Goal: Information Seeking & Learning: Learn about a topic

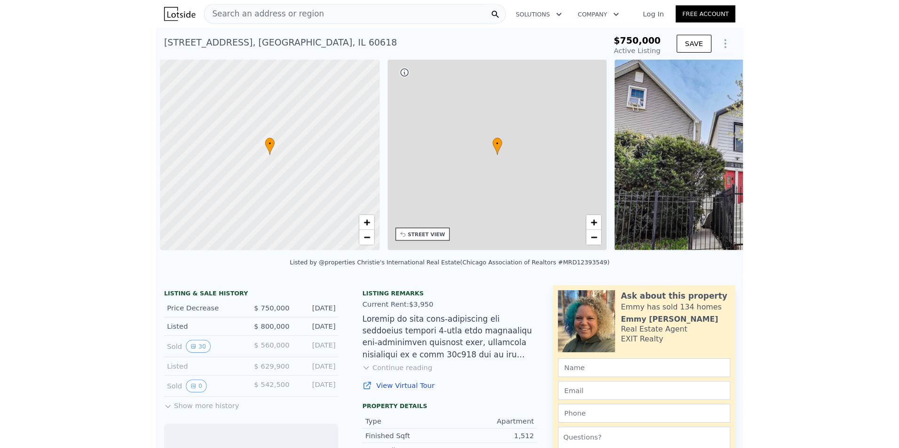
scroll to position [0, 4]
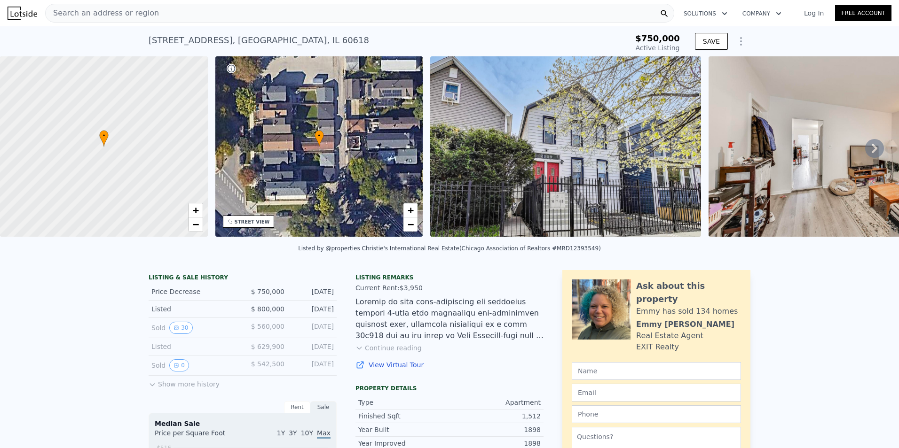
type input "$ 840,000"
type input "-$ 19,322"
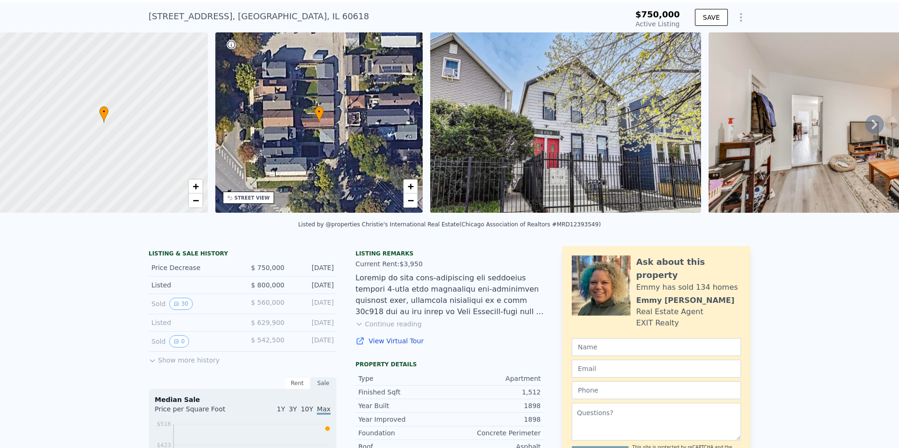
scroll to position [44, 0]
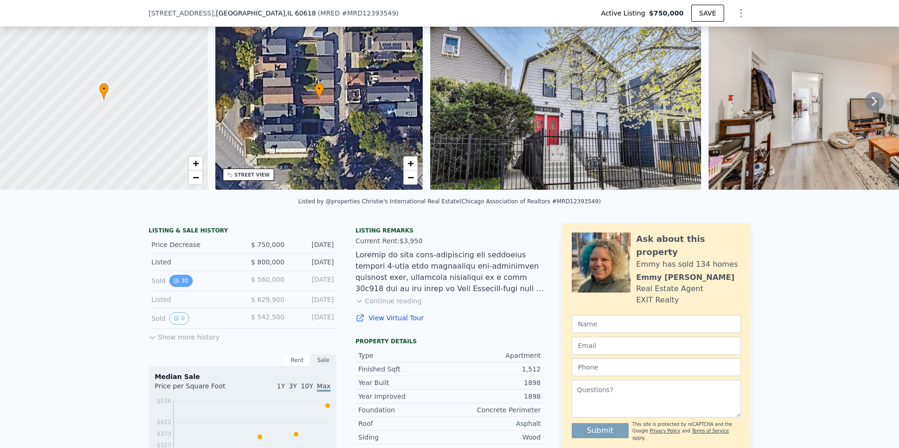
click at [177, 287] on button "30" at bounding box center [180, 281] width 23 height 12
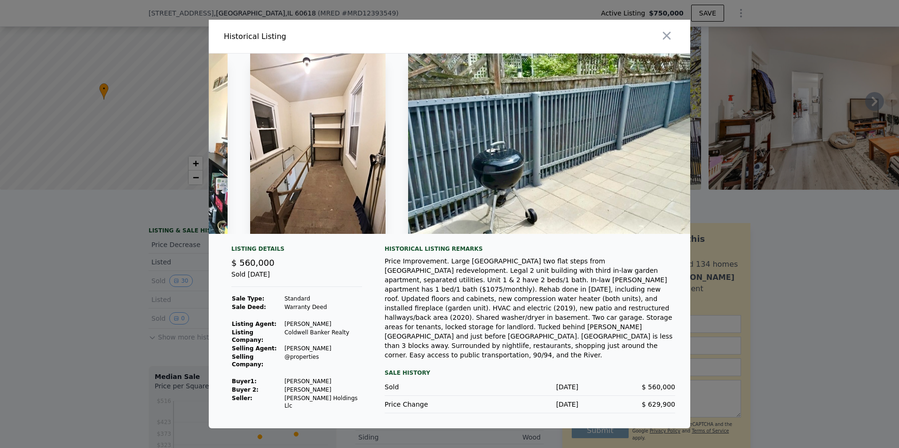
scroll to position [0, 5824]
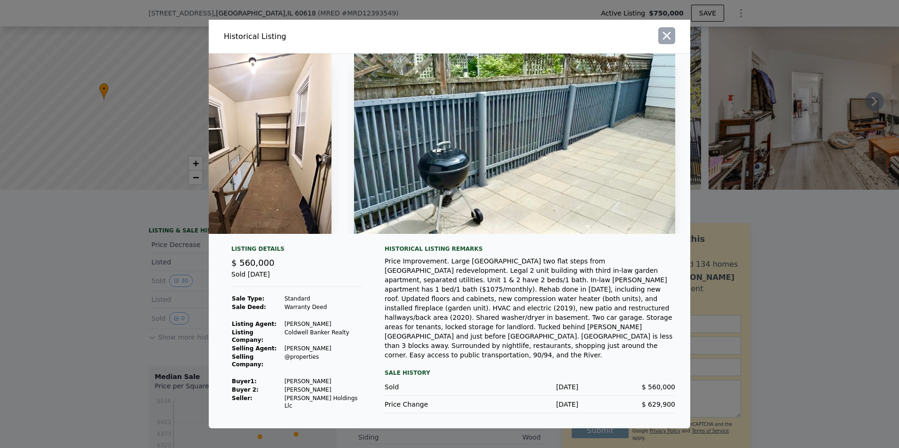
click at [555, 42] on icon "button" at bounding box center [666, 35] width 13 height 13
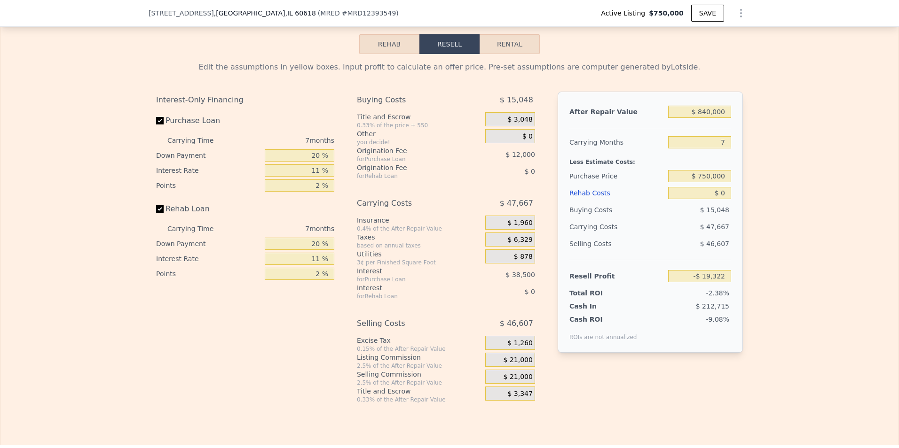
scroll to position [1598, 0]
click at [512, 53] on button "Rental" at bounding box center [509, 44] width 60 height 20
select select "30"
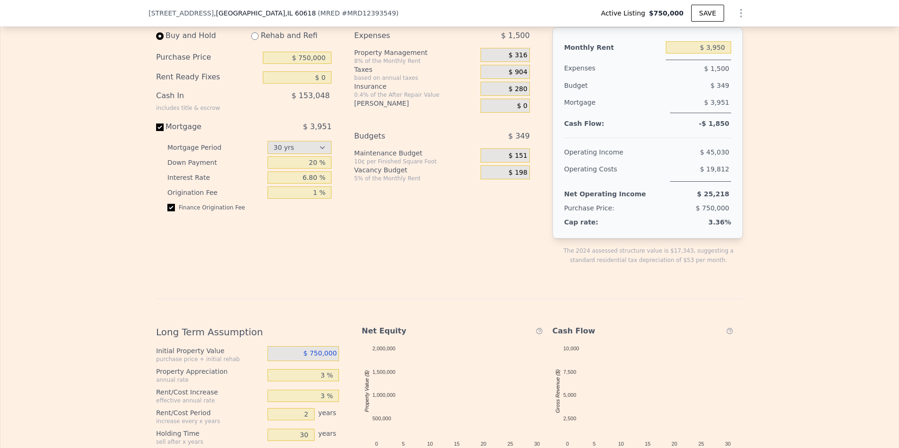
scroll to position [1642, 0]
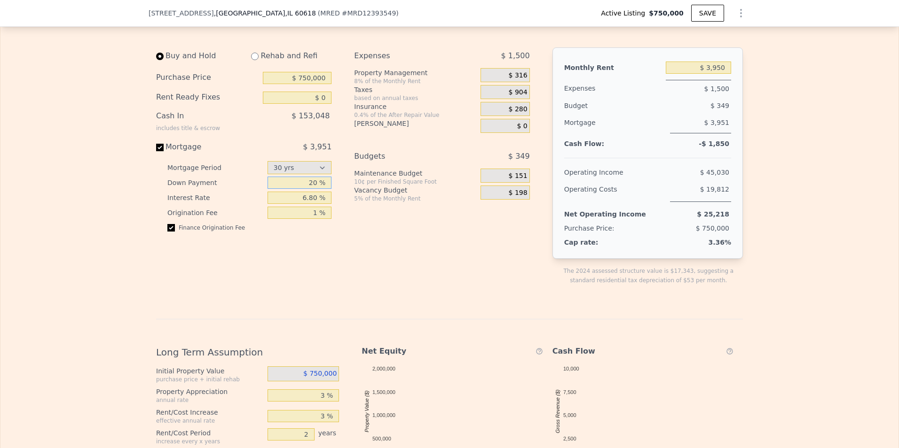
drag, startPoint x: 307, startPoint y: 197, endPoint x: 331, endPoint y: 198, distance: 24.0
click at [331, 198] on div "Buy and Hold Rehab and Refi Purchase Price $ 750,000 Rent Ready Fixes $ 0 Cash …" at bounding box center [247, 173] width 183 height 253
click at [316, 268] on div "Buy and Hold Rehab and Refi Purchase Price $ 750,000 Rent Ready Fixes $ 0 Cash …" at bounding box center [247, 173] width 183 height 253
drag, startPoint x: 304, startPoint y: 201, endPoint x: 346, endPoint y: 188, distance: 43.4
click at [340, 188] on div "Buy and Hold Rehab and Refi Purchase Price $ 750,000 Rent Ready Fixes $ 0 Cash …" at bounding box center [346, 173] width 381 height 253
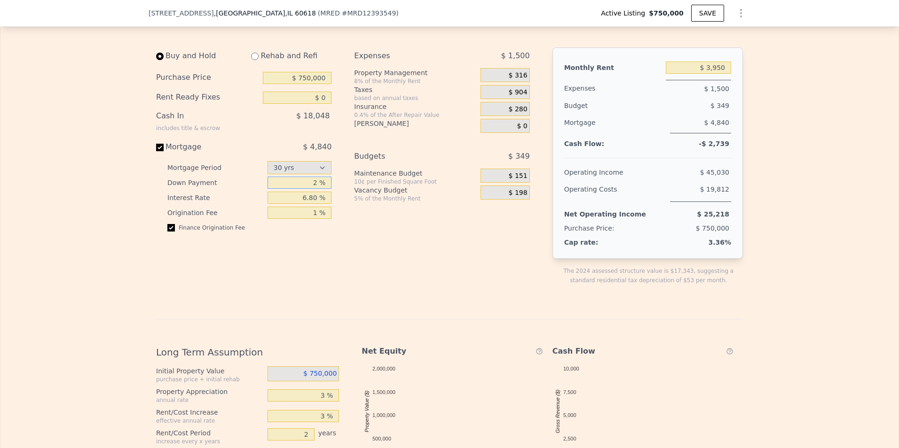
type input "2 %"
click at [392, 288] on div "Expenses $ 1,500 Property Management 8% of the Monthly Rent $ 316 Taxes based o…" at bounding box center [445, 173] width 183 height 253
click at [499, 82] on div "$ 316" at bounding box center [504, 75] width 49 height 14
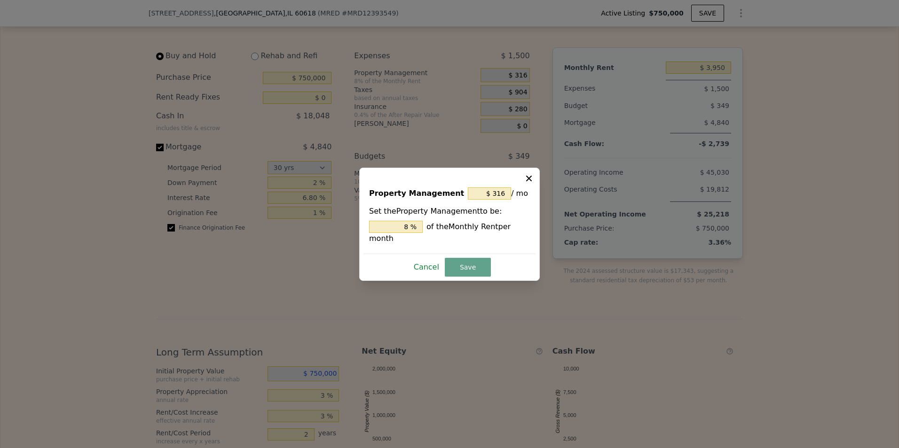
click at [426, 260] on button "Cancel" at bounding box center [426, 267] width 33 height 15
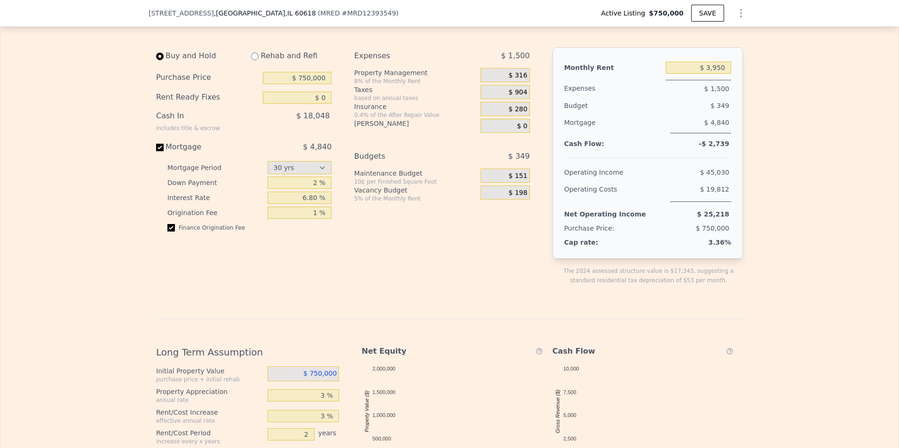
click at [497, 82] on div "$ 316" at bounding box center [504, 75] width 49 height 14
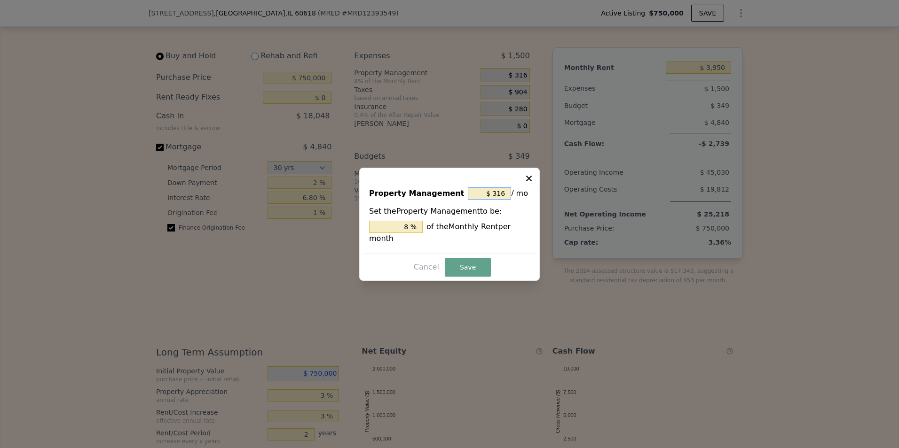
drag, startPoint x: 482, startPoint y: 196, endPoint x: 521, endPoint y: 196, distance: 39.0
click at [521, 196] on div "$ 316 / mo" at bounding box center [499, 193] width 62 height 17
type input "$ 0"
type input "0 %"
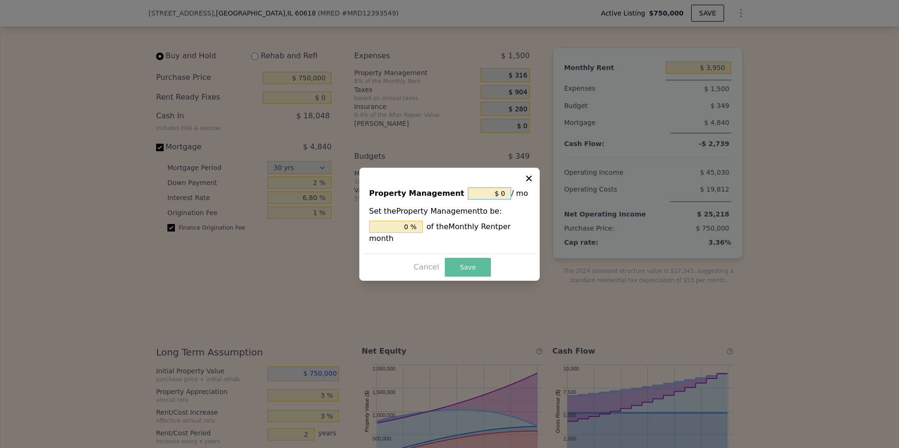
type input "$ 0"
click at [477, 267] on button "Save" at bounding box center [468, 267] width 46 height 19
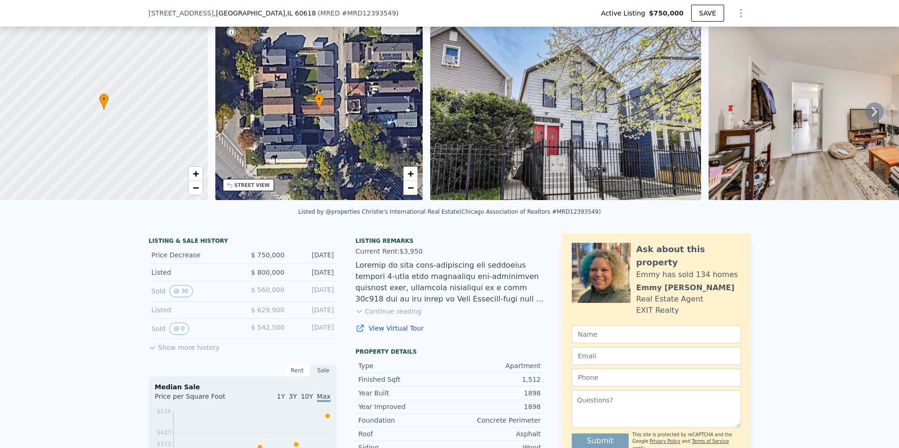
scroll to position [94, 0]
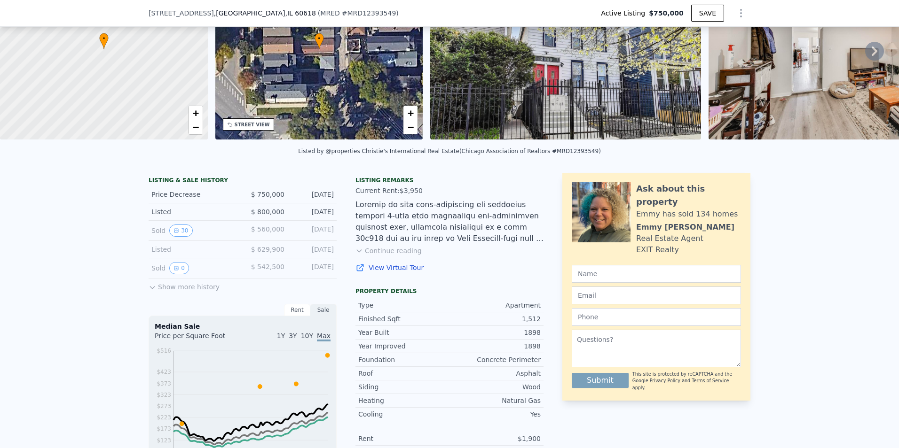
click at [292, 316] on div "Rent" at bounding box center [297, 310] width 26 height 12
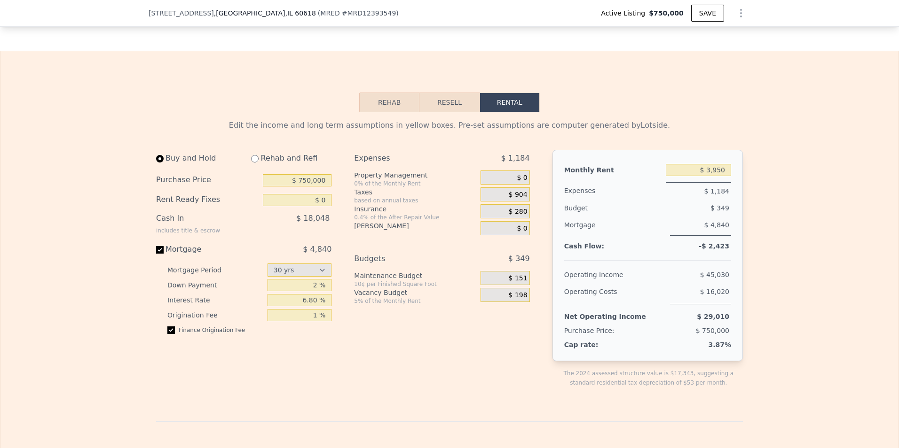
scroll to position [1598, 0]
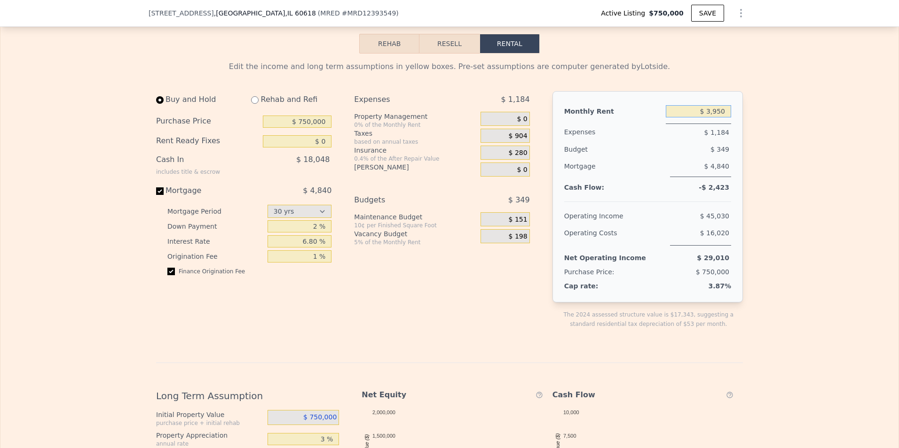
drag, startPoint x: 703, startPoint y: 125, endPoint x: 749, endPoint y: 124, distance: 46.1
click at [555, 124] on div "Edit the income and long term assumptions in yellow boxes. Pre-set assumptions …" at bounding box center [449, 373] width 898 height 639
type input "$ 3"
click at [555, 118] on div "Edit the income and long term assumptions in yellow boxes. Pre-set assumptions …" at bounding box center [449, 373] width 898 height 639
click at [555, 118] on input "$ 3,950" at bounding box center [698, 111] width 65 height 12
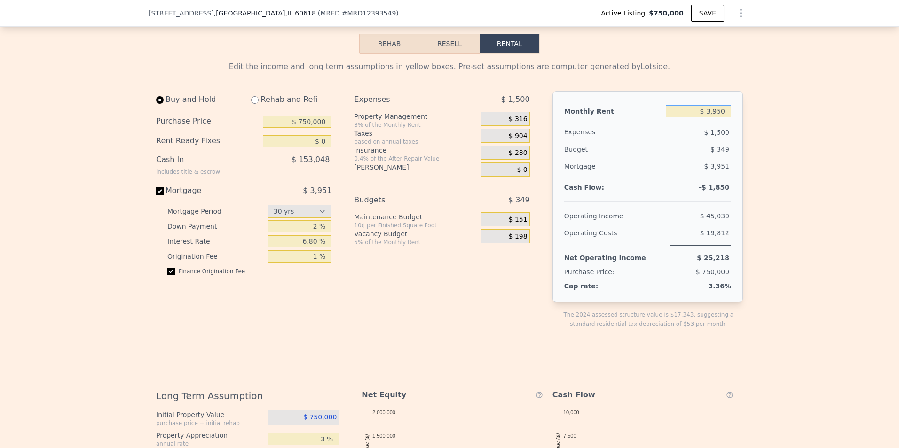
click at [555, 118] on input "$ 3,950" at bounding box center [698, 111] width 65 height 12
type input "$ 2,000"
click at [555, 149] on div "Edit the income and long term assumptions in yellow boxes. Pre-set assumptions …" at bounding box center [449, 373] width 898 height 639
click at [491, 227] on div "$ 151" at bounding box center [504, 219] width 49 height 14
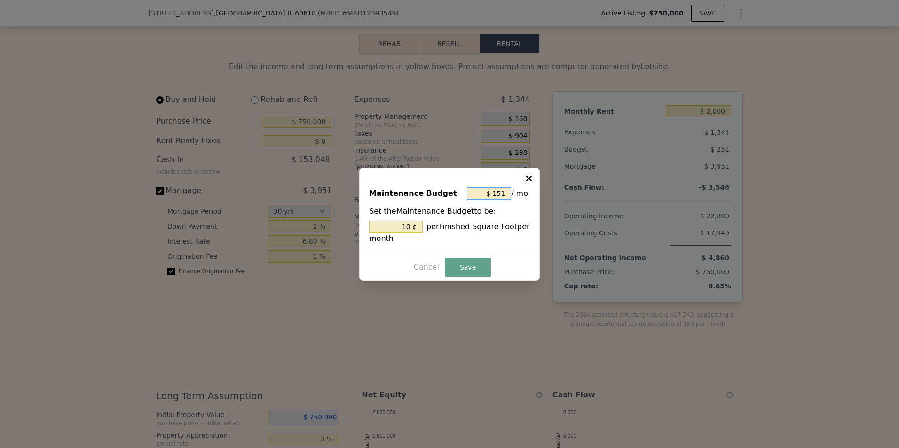
click at [487, 193] on input "$ 151" at bounding box center [489, 194] width 44 height 12
type input "$ 1"
type input "0.066 ¢"
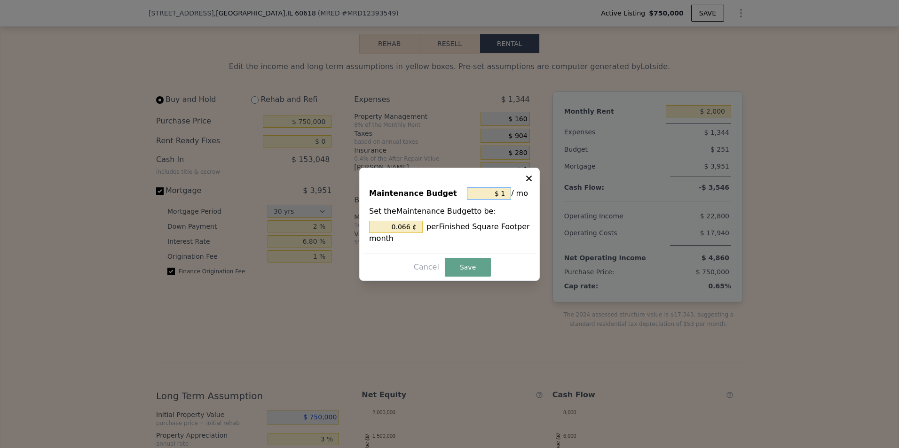
type input "$ 10"
type input "0.661 ¢"
type input "$ 100"
type input "6.614 ¢"
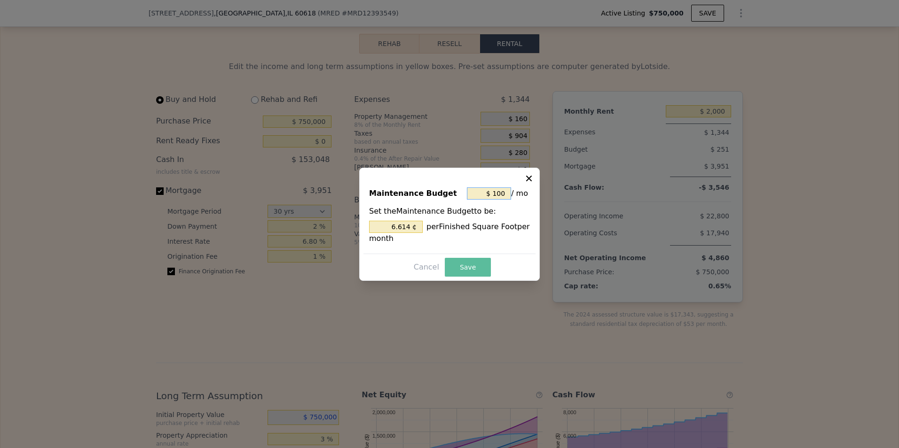
type input "$ 100"
click at [474, 263] on button "Save" at bounding box center [468, 267] width 46 height 19
type input "6.614 %"
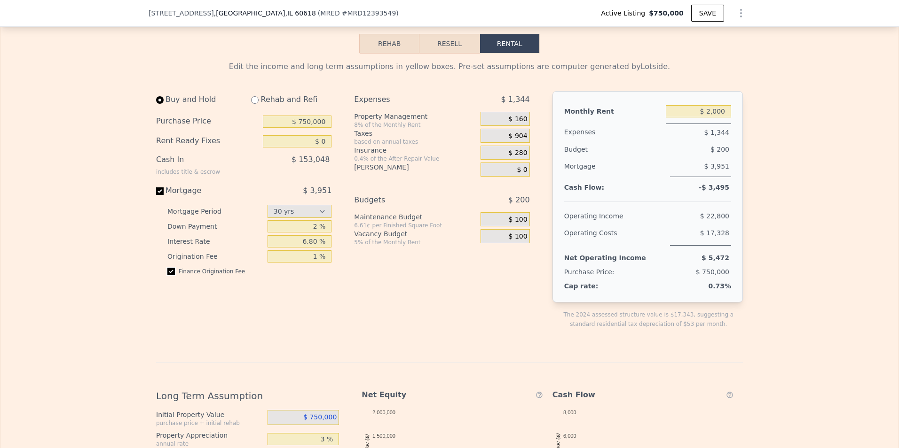
click at [167, 275] on input "checkbox" at bounding box center [171, 272] width 8 height 8
checkbox input "false"
click at [555, 273] on div "Edit the income and long term assumptions in yellow boxes. Pre-set assumptions …" at bounding box center [449, 373] width 898 height 639
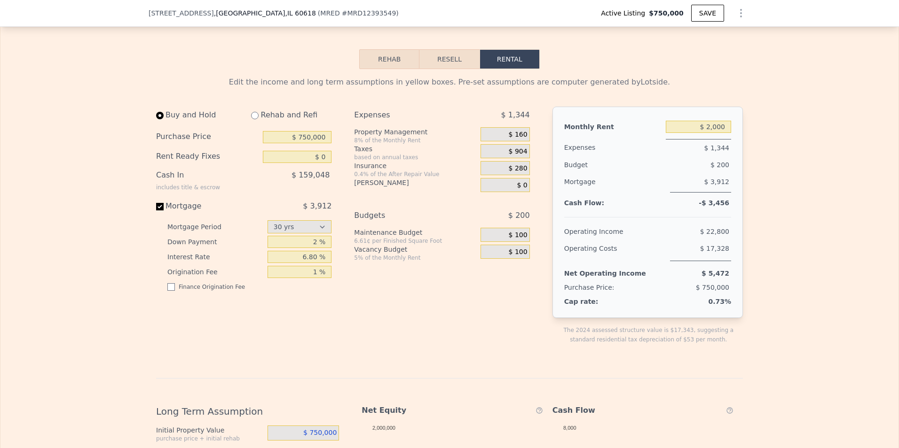
scroll to position [1551, 0]
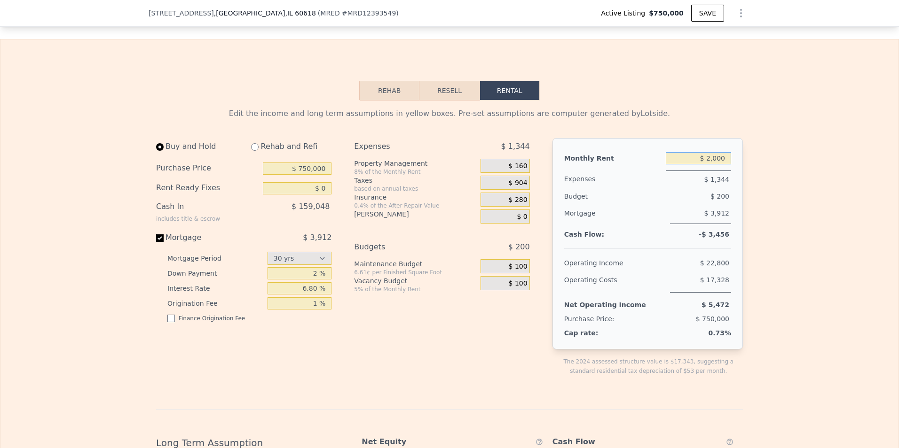
drag, startPoint x: 705, startPoint y: 171, endPoint x: 752, endPoint y: 169, distance: 47.1
click at [555, 169] on div "Edit the income and long term assumptions in yellow boxes. Pre-set assumptions …" at bounding box center [450, 420] width 602 height 639
click at [555, 165] on input "$ 2,000" at bounding box center [698, 158] width 65 height 12
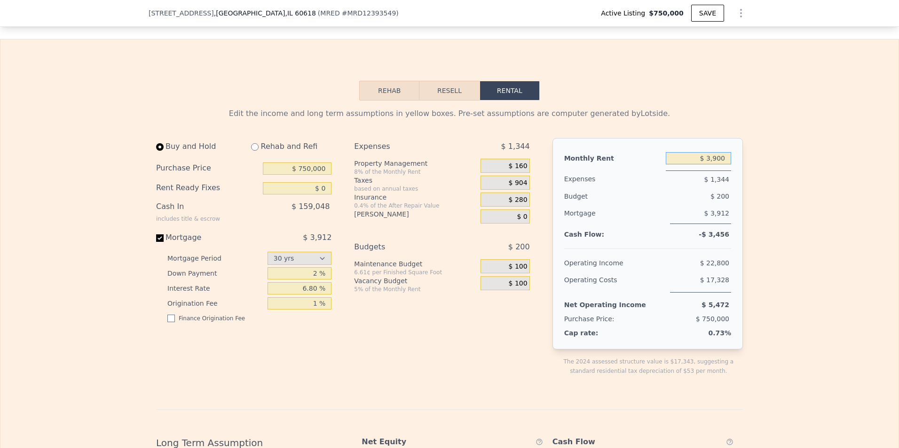
type input "$ 3,900"
click at [555, 171] on div "Edit the income and long term assumptions in yellow boxes. Pre-set assumptions …" at bounding box center [449, 420] width 898 height 639
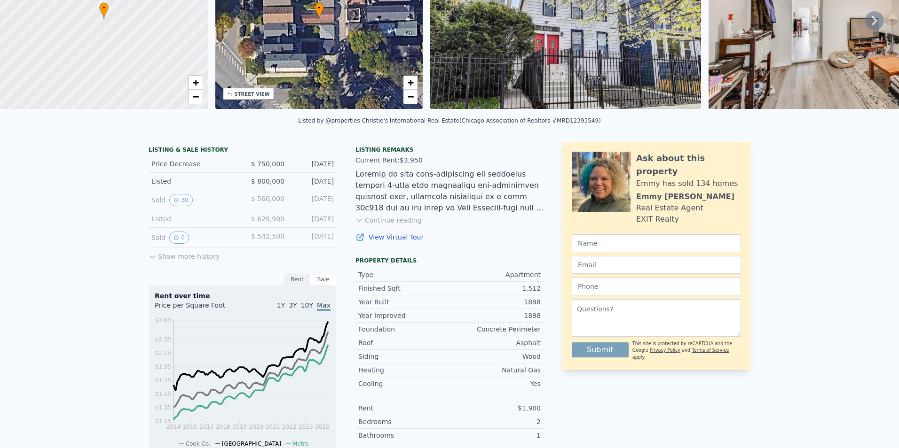
scroll to position [0, 0]
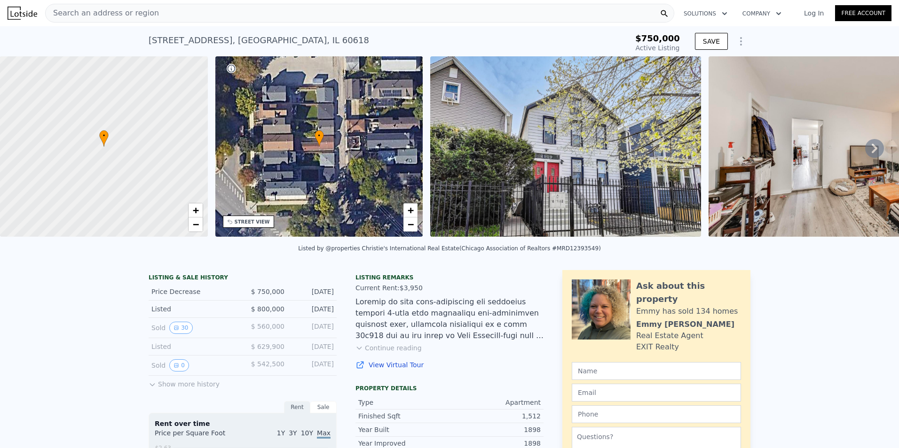
click at [128, 15] on span "Search an address or region" at bounding box center [102, 13] width 113 height 11
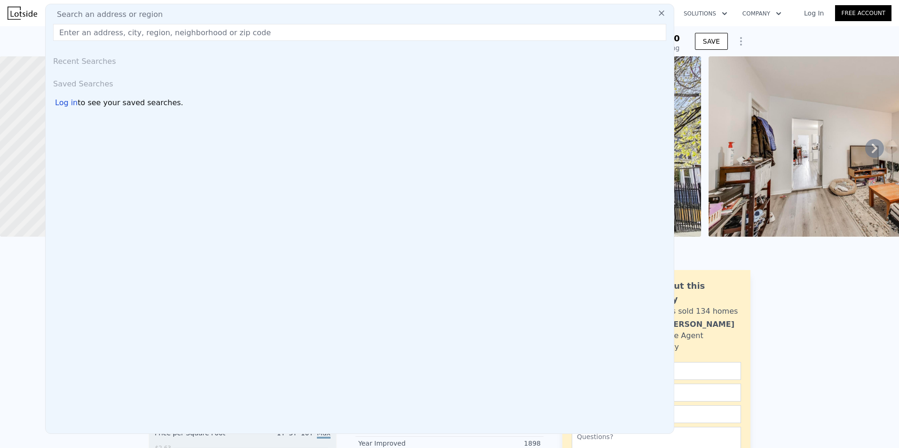
checkbox input "true"
type input "$ 3,950"
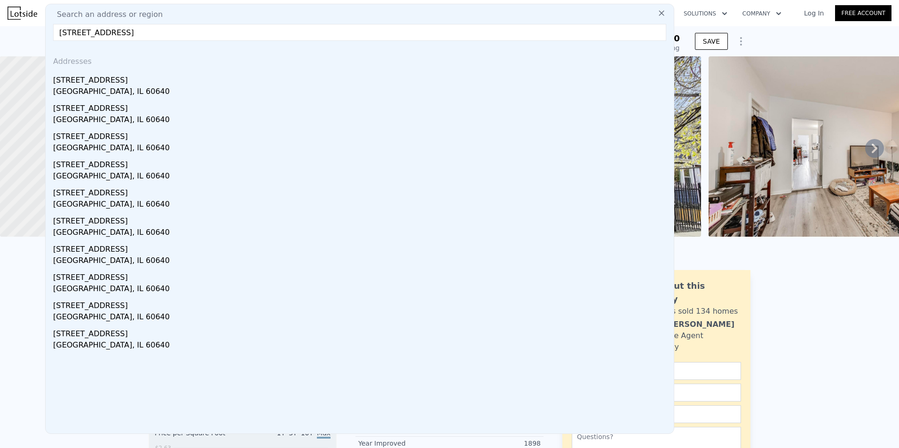
click at [212, 35] on input "[STREET_ADDRESS]" at bounding box center [359, 32] width 613 height 17
type input "[STREET_ADDRESS]"
click at [197, 146] on div "[GEOGRAPHIC_DATA], IL 60640" at bounding box center [361, 148] width 617 height 13
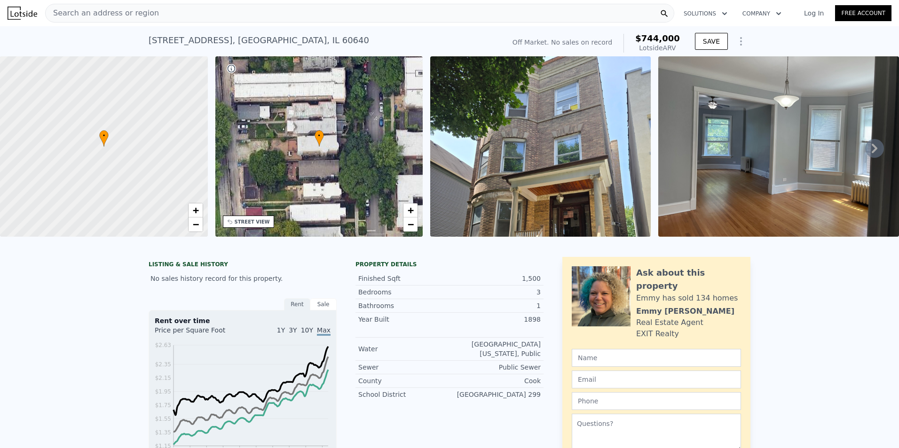
click at [181, 18] on div "Search an address or region" at bounding box center [359, 13] width 629 height 19
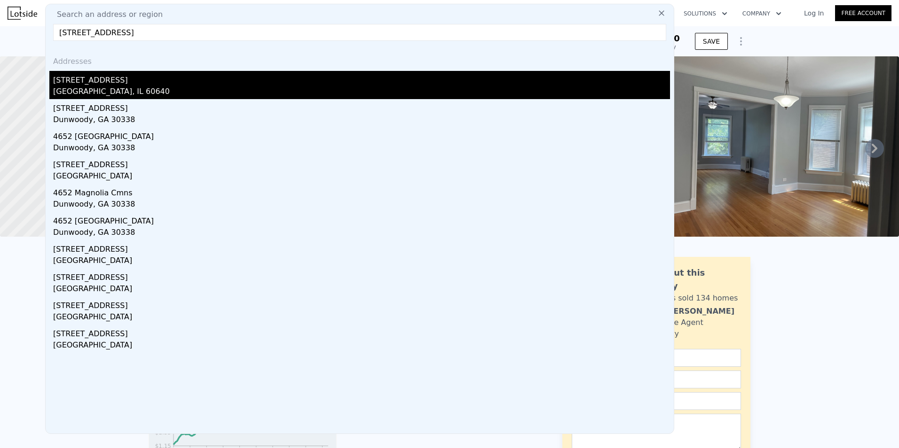
type input "[STREET_ADDRESS]"
click at [107, 78] on div "[STREET_ADDRESS]" at bounding box center [361, 78] width 617 height 15
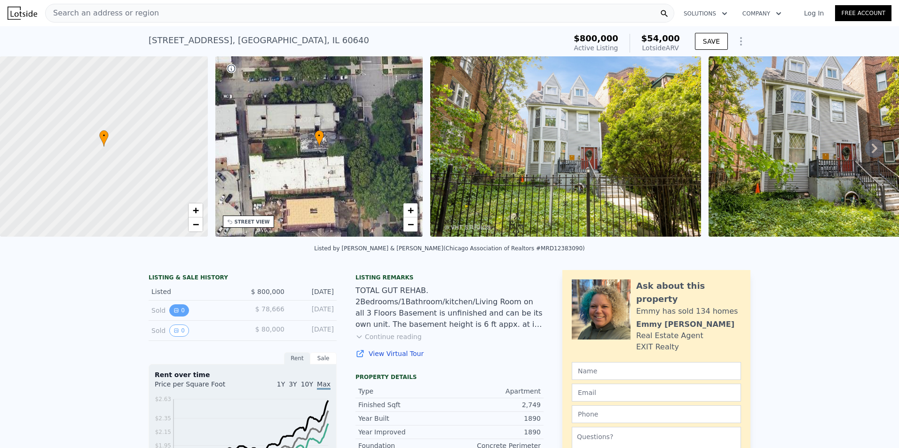
click at [175, 317] on button "0" at bounding box center [179, 311] width 20 height 12
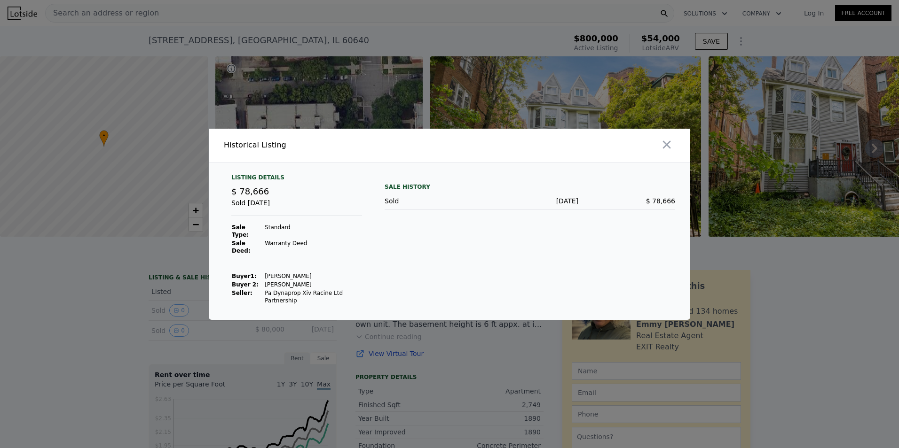
click at [137, 329] on div at bounding box center [449, 224] width 899 height 448
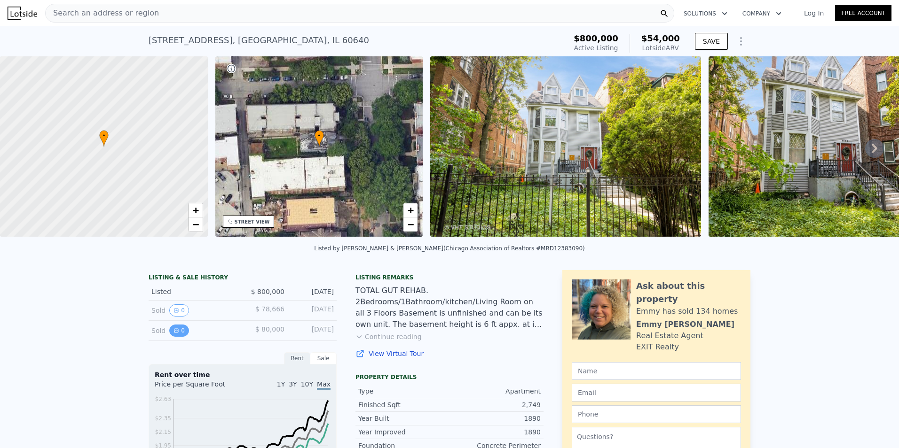
click at [175, 337] on button "0" at bounding box center [179, 331] width 20 height 12
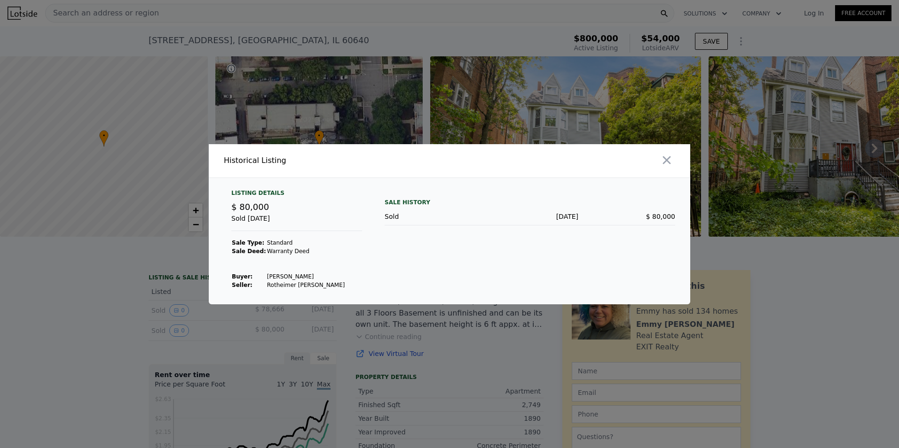
click at [177, 317] on div at bounding box center [449, 224] width 899 height 448
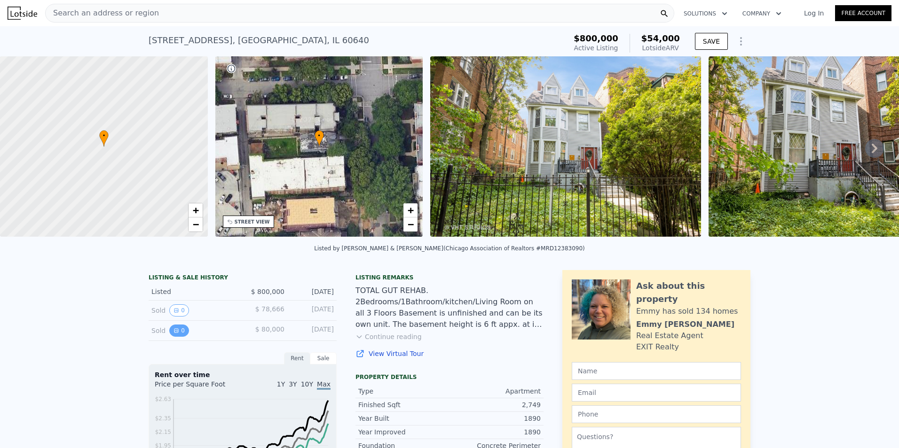
click at [174, 333] on icon "View historical data" at bounding box center [176, 331] width 4 height 4
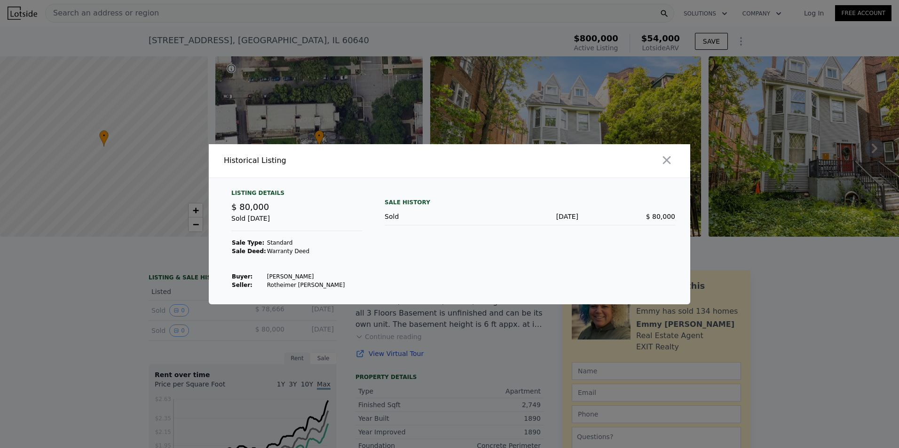
click at [174, 323] on div at bounding box center [449, 224] width 899 height 448
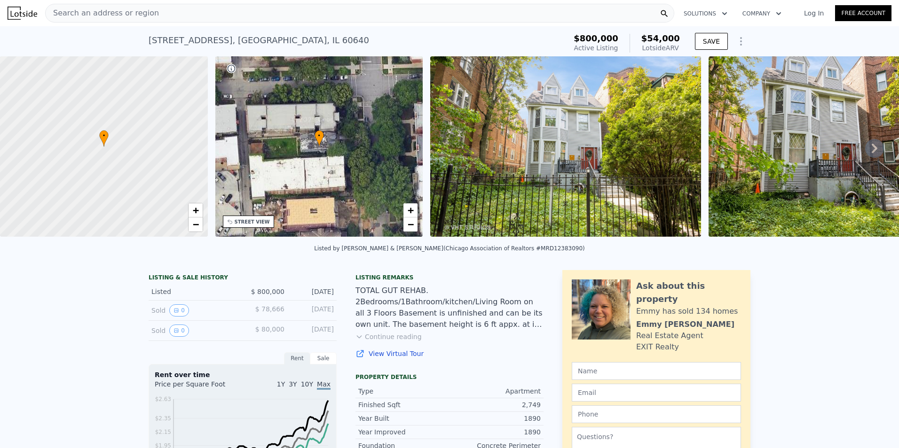
click at [174, 317] on button "0" at bounding box center [179, 311] width 20 height 12
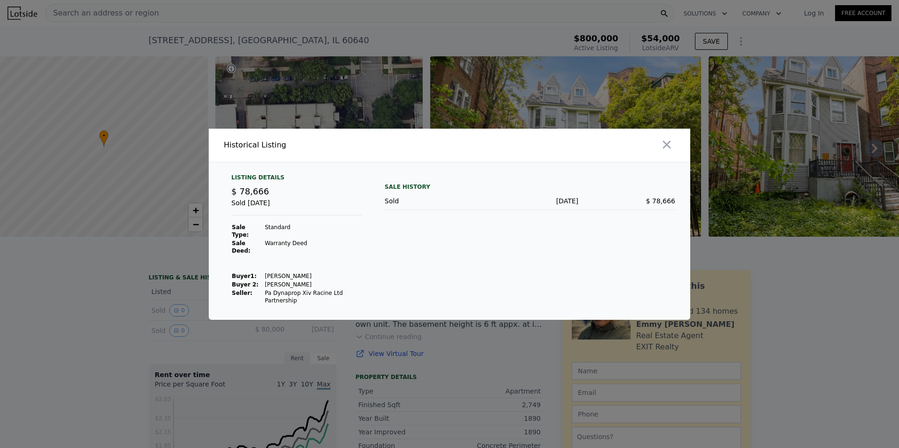
click at [121, 333] on div at bounding box center [449, 224] width 899 height 448
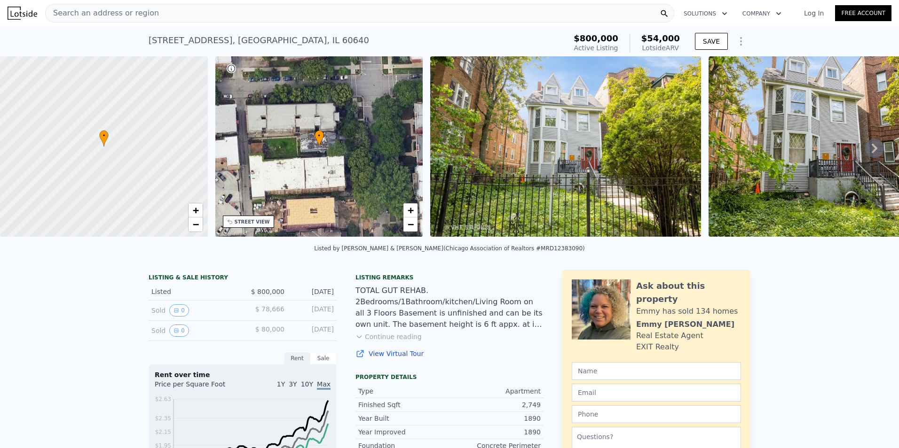
click at [369, 342] on button "Continue reading" at bounding box center [388, 336] width 66 height 9
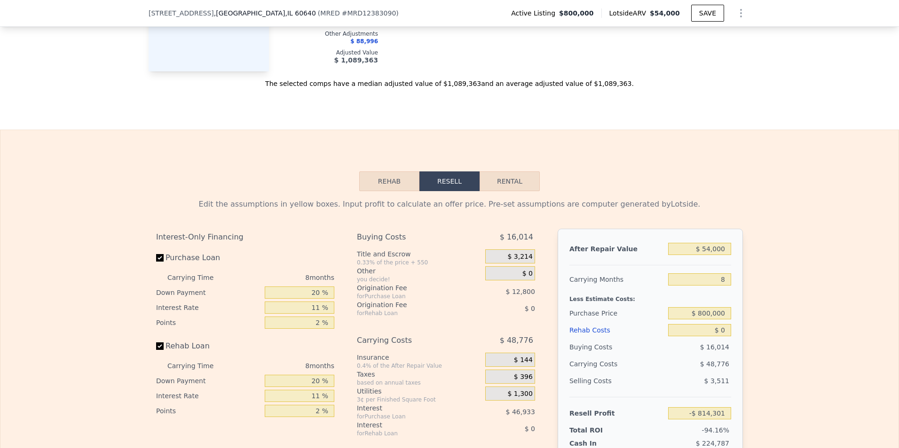
scroll to position [1454, 0]
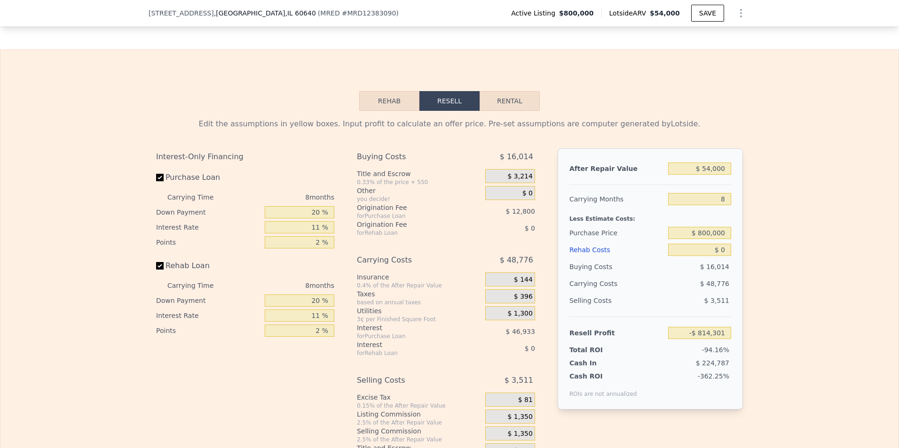
click at [507, 91] on button "Rental" at bounding box center [509, 101] width 60 height 20
select select "30"
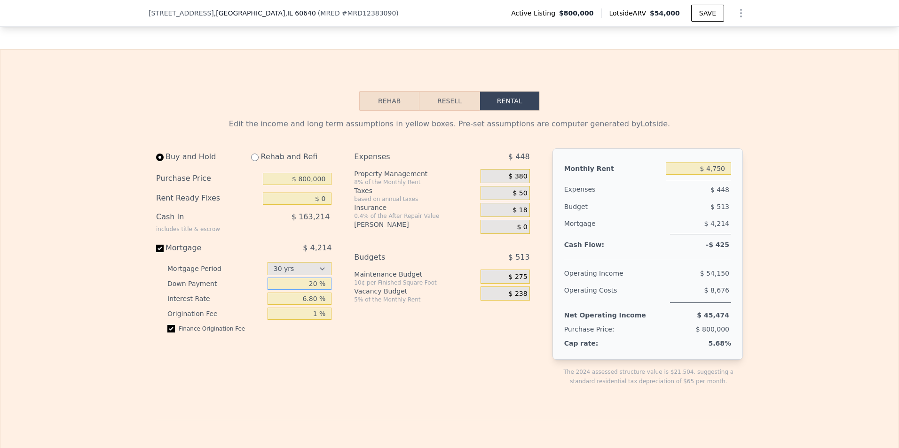
click at [297, 278] on input "20 %" at bounding box center [299, 284] width 64 height 12
click at [378, 325] on div "Expenses $ 448 Property Management 8% of the Monthly Rent $ 380 Taxes based on …" at bounding box center [445, 275] width 183 height 253
click at [309, 278] on input "3 %" at bounding box center [299, 284] width 64 height 12
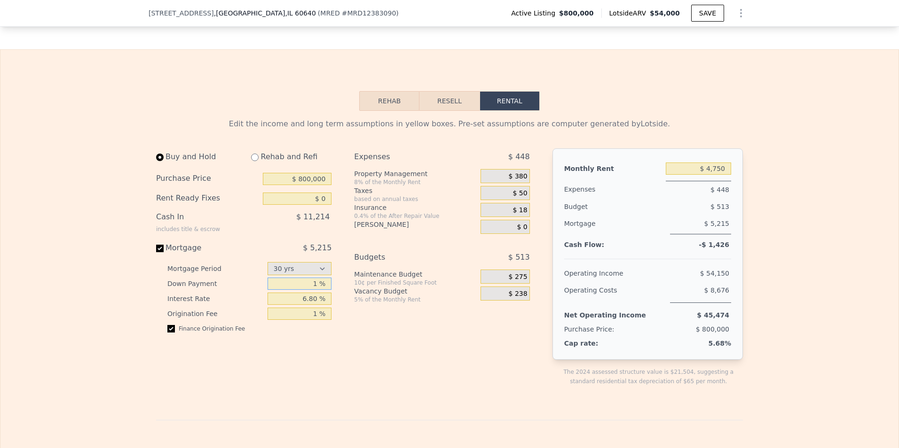
type input "1 %"
click at [382, 362] on div "Expenses $ 448 Property Management 8% of the Monthly Rent $ 380 Taxes based on …" at bounding box center [445, 275] width 183 height 253
click at [167, 325] on input "checkbox" at bounding box center [171, 329] width 8 height 8
checkbox input "false"
click at [509, 169] on div "$ 380" at bounding box center [504, 176] width 49 height 14
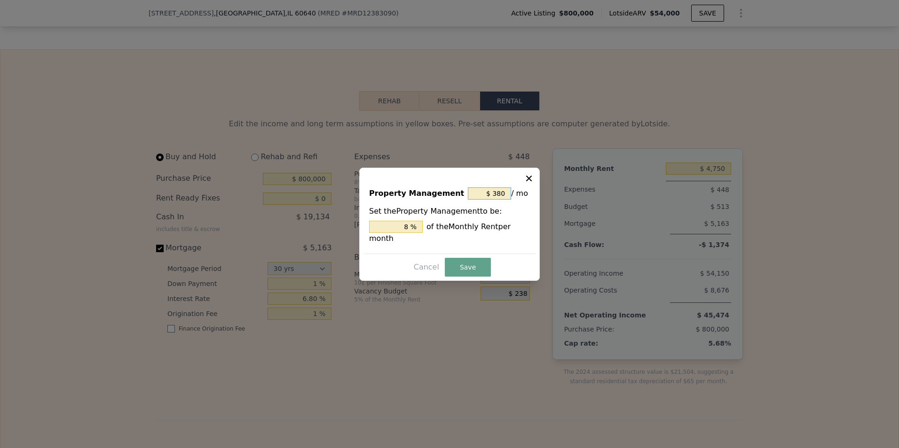
drag, startPoint x: 483, startPoint y: 196, endPoint x: 550, endPoint y: 197, distance: 66.8
click at [550, 197] on div "​ Property Management $ 380 / mo Set the Property Management to be: 8 % of the …" at bounding box center [449, 224] width 899 height 448
type input "$ 3,800"
type input "80 %"
type input "$ 380"
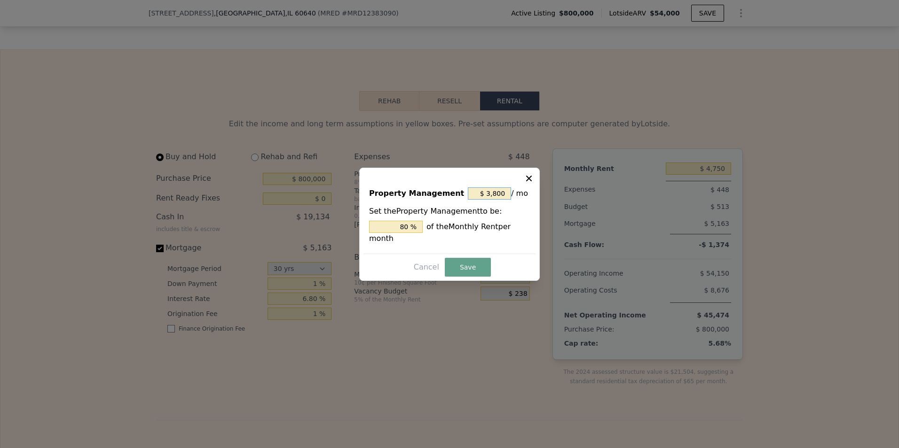
type input "8 %"
type input "$ 38"
type input "0.8 %"
type input "$ 3"
type input "0.063 %"
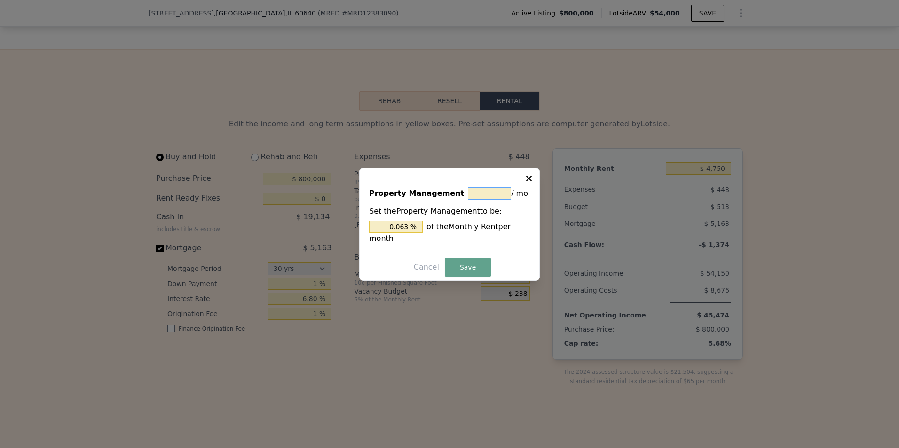
type input "$ 0"
type input "0 %"
type input "$ 0"
click at [482, 258] on button "Save" at bounding box center [468, 267] width 46 height 19
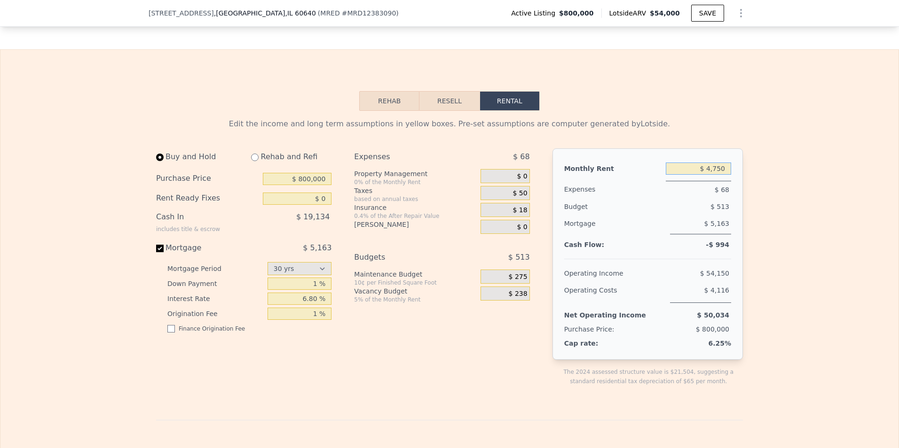
click at [555, 163] on input "$ 4,750" at bounding box center [698, 169] width 65 height 12
click at [555, 163] on input "$ 4,000" at bounding box center [698, 169] width 65 height 12
click at [555, 163] on input "$ 1,750" at bounding box center [698, 169] width 65 height 12
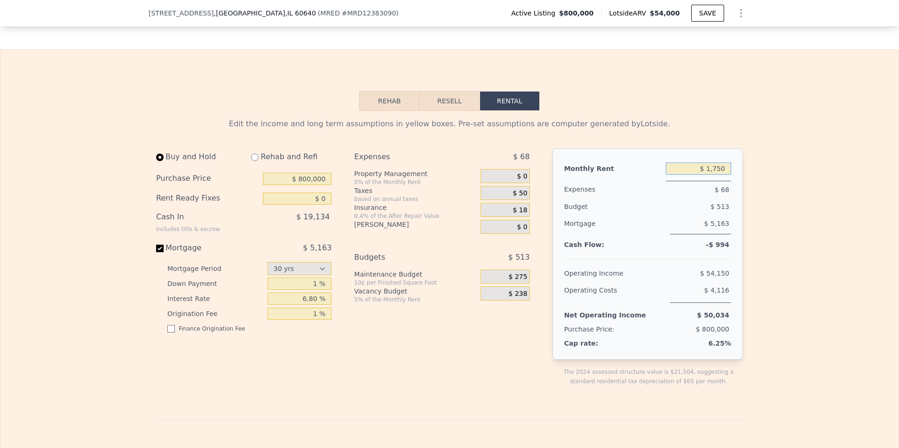
click at [555, 163] on input "$ 1,750" at bounding box center [698, 169] width 65 height 12
type input "$ 3,500"
click at [555, 282] on div "Edit the income and long term assumptions in yellow boxes. Pre-set assumptions …" at bounding box center [449, 430] width 898 height 639
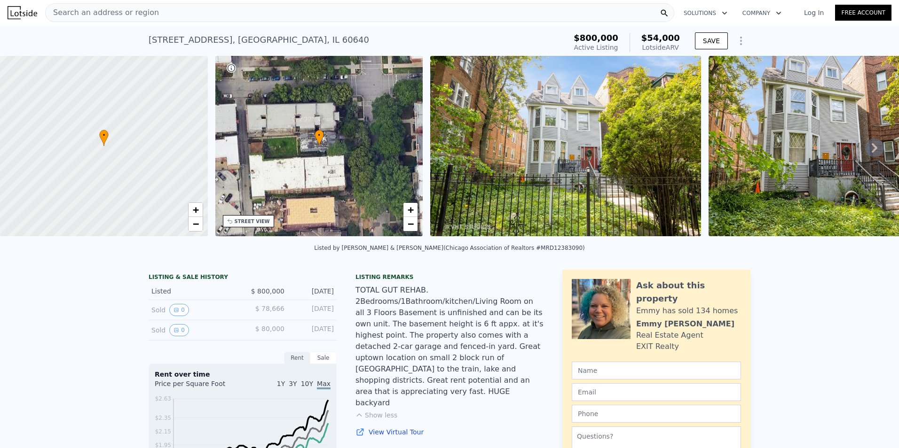
scroll to position [0, 0]
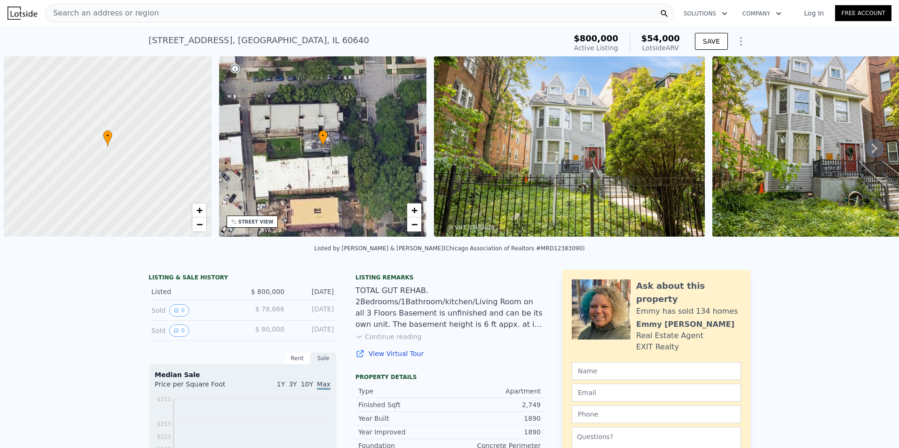
scroll to position [0, 4]
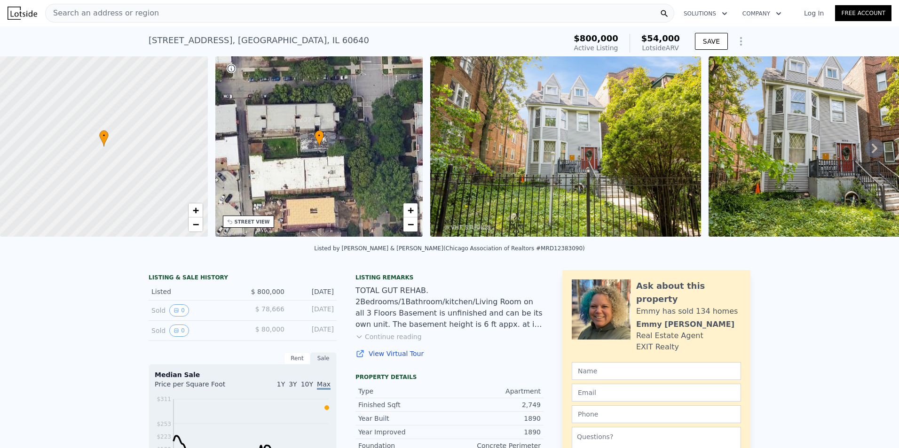
click at [157, 16] on div "Search an address or region" at bounding box center [359, 13] width 629 height 19
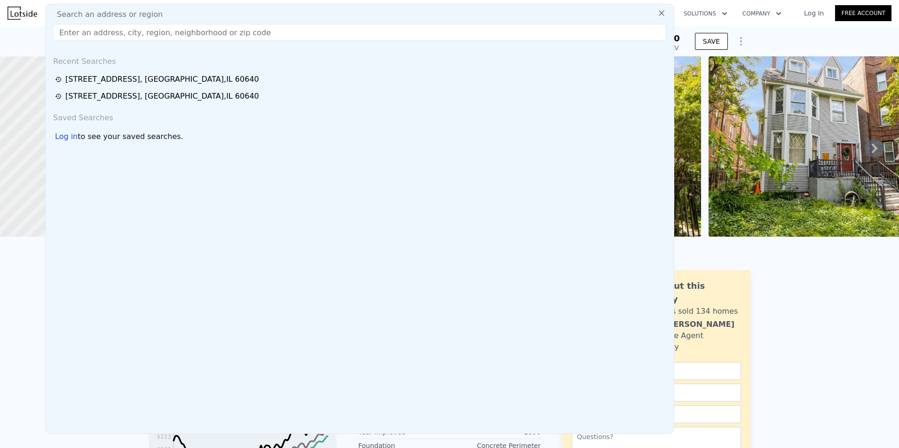
drag, startPoint x: 157, startPoint y: 16, endPoint x: 128, endPoint y: 38, distance: 35.9
paste input "1437 W Augusta Blvd, Chicago, IL 60642"
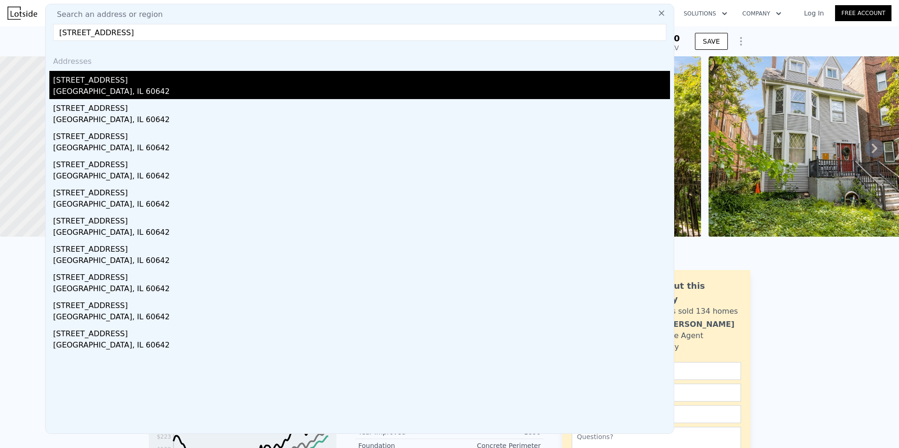
type input "1437 W Augusta Blvd, Chicago, IL 60642"
click at [110, 86] on div "Chicago, IL 60642" at bounding box center [361, 92] width 617 height 13
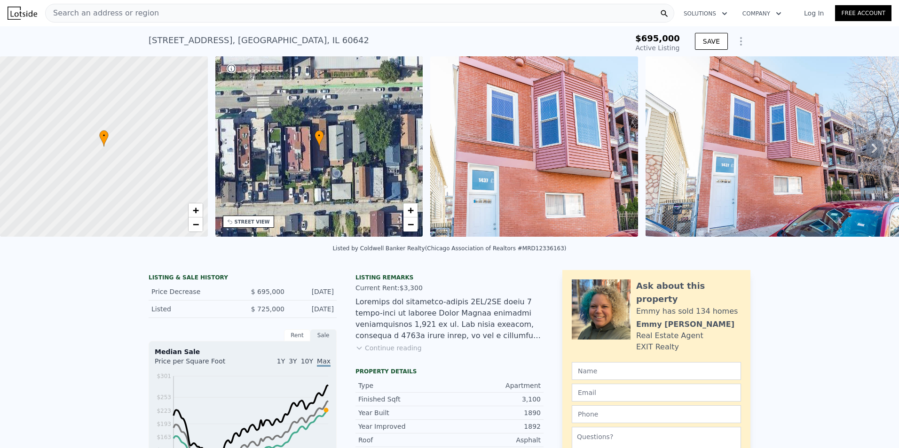
click at [870, 156] on icon at bounding box center [874, 148] width 19 height 19
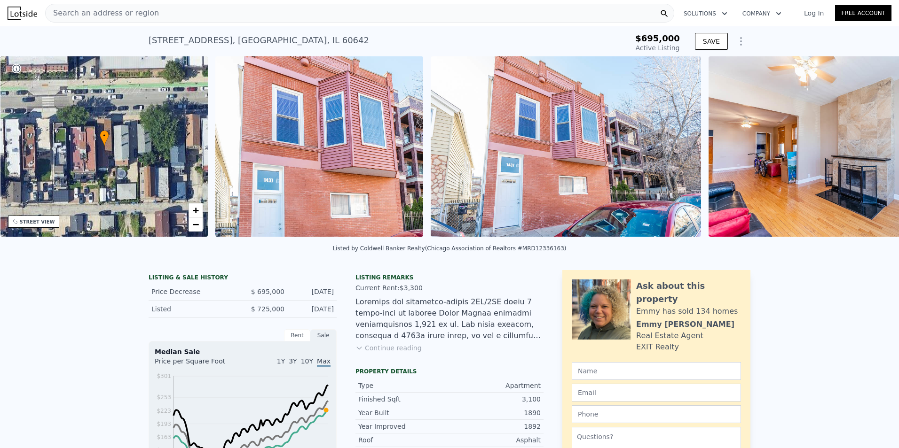
scroll to position [0, 219]
click at [870, 156] on div "• + − • + − STREET VIEW Loading... SATELLITE VIEW" at bounding box center [449, 148] width 899 height 184
click at [870, 156] on icon at bounding box center [874, 148] width 19 height 19
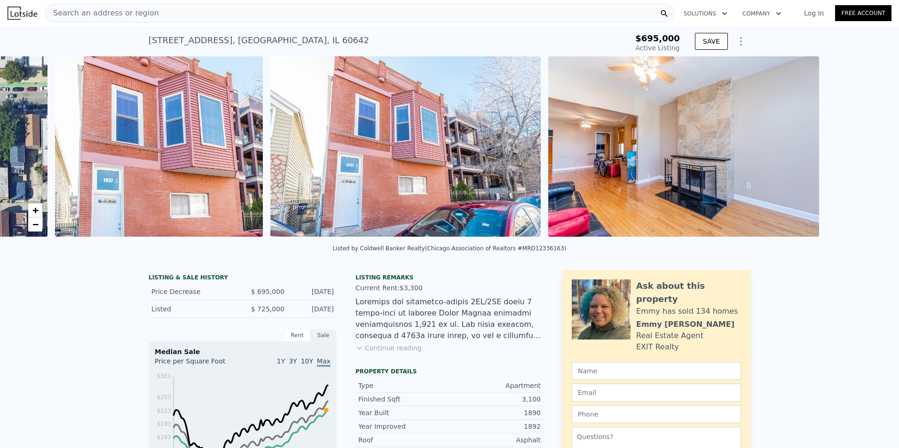
scroll to position [0, 430]
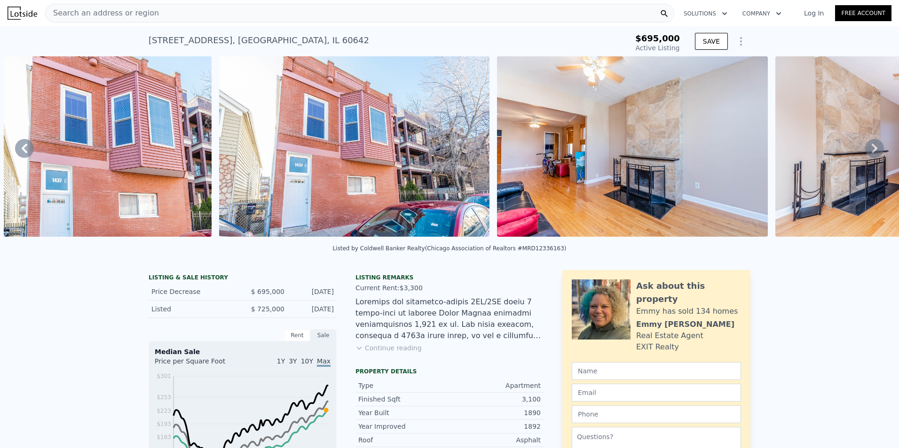
click at [870, 156] on icon at bounding box center [874, 148] width 19 height 19
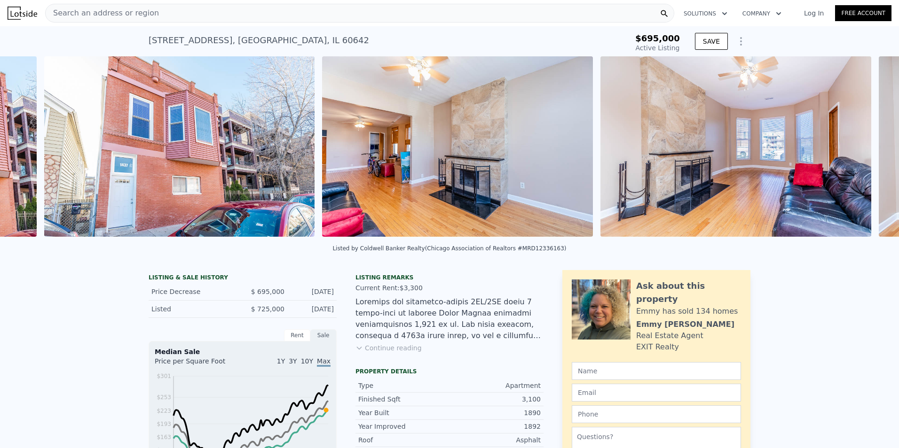
scroll to position [0, 645]
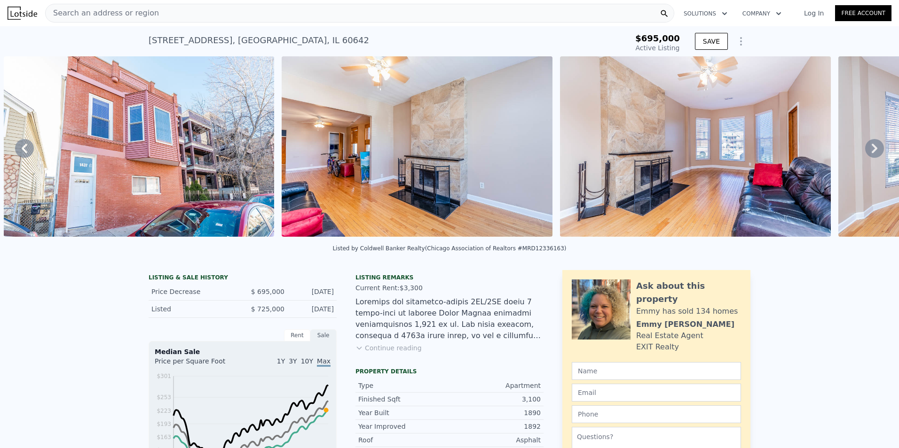
click at [870, 156] on icon at bounding box center [874, 148] width 19 height 19
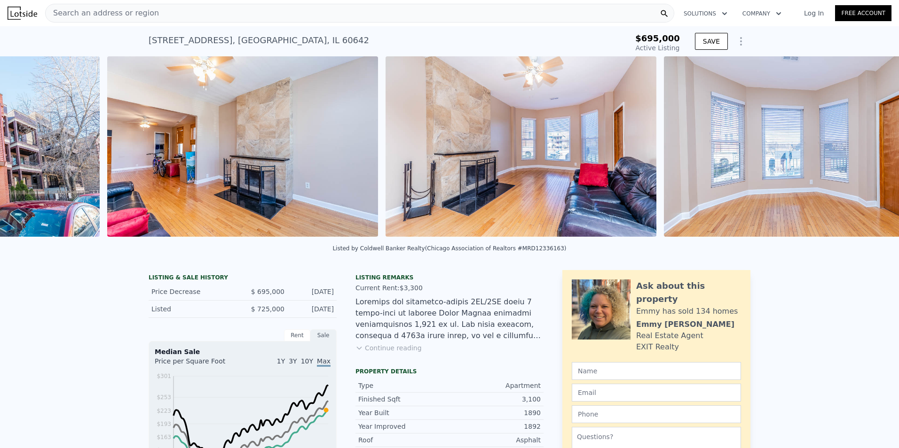
scroll to position [0, 923]
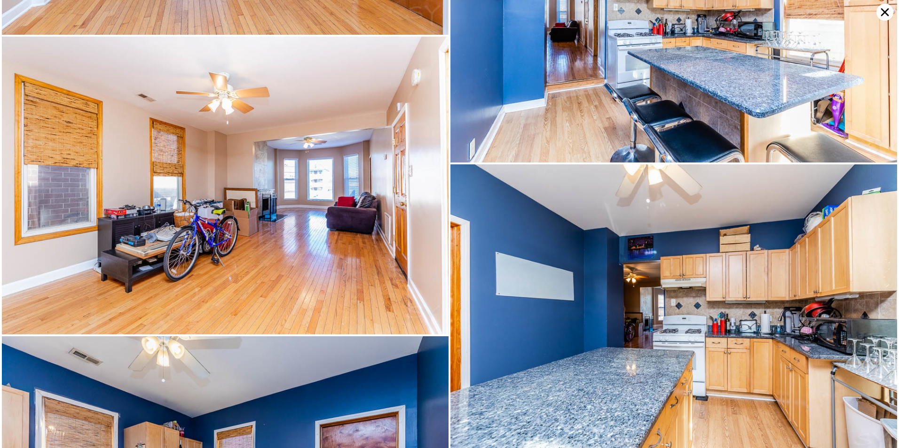
scroll to position [1067, 0]
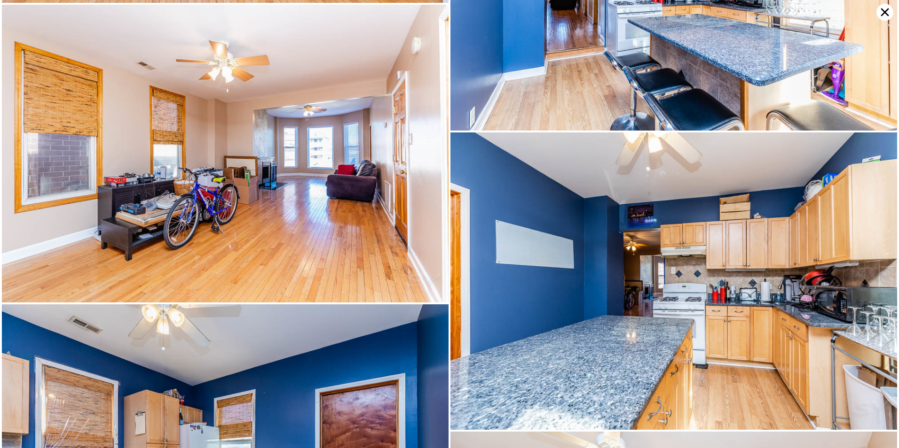
click at [880, 9] on icon at bounding box center [884, 12] width 17 height 17
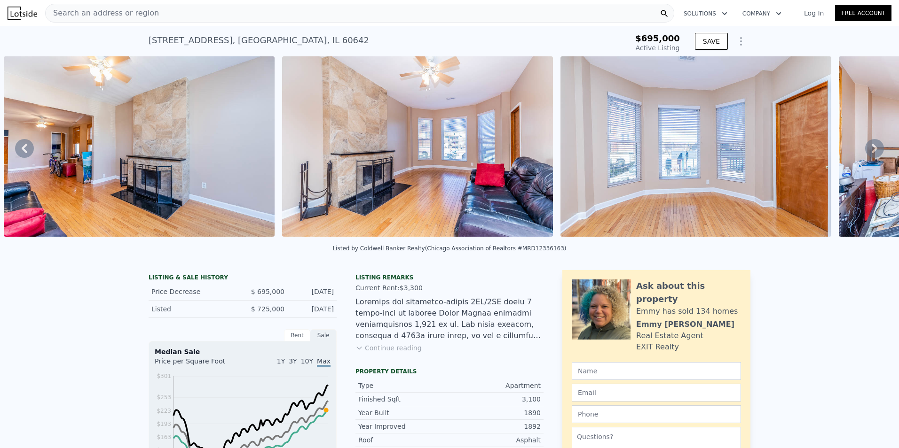
click at [383, 353] on button "Continue reading" at bounding box center [388, 348] width 66 height 9
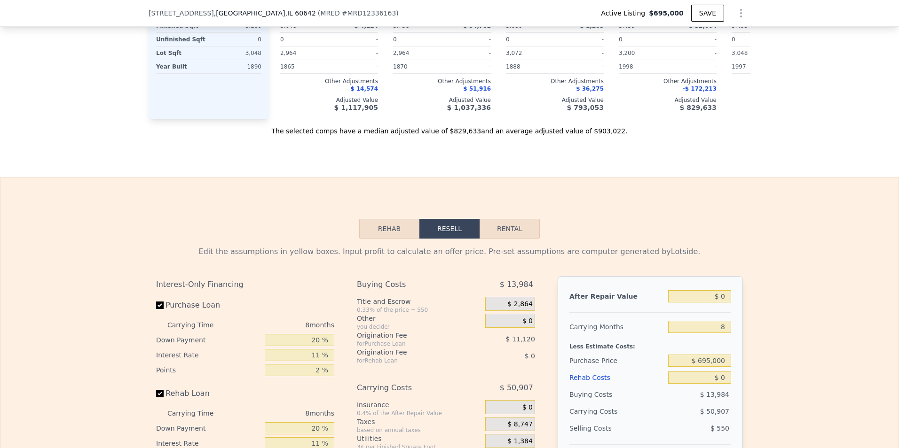
scroll to position [1783, 0]
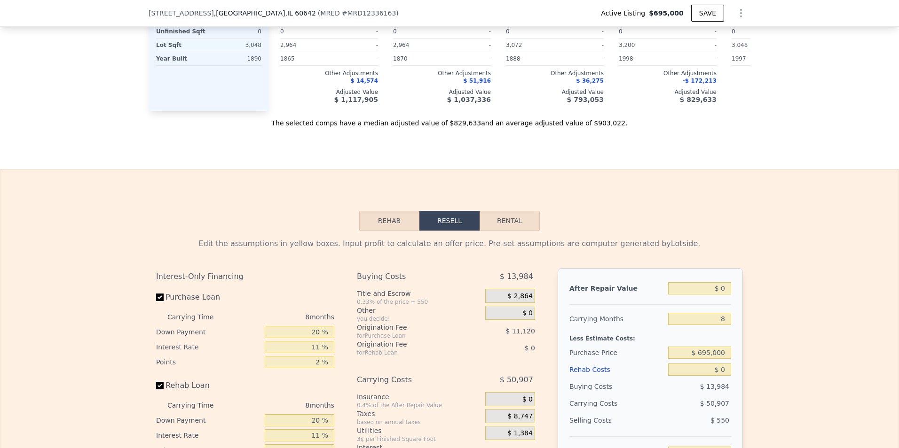
click at [513, 211] on button "Rental" at bounding box center [509, 221] width 60 height 20
select select "30"
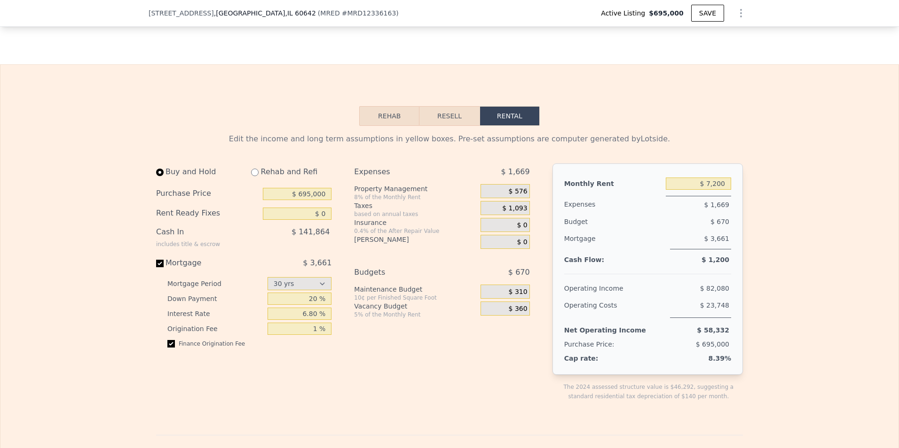
scroll to position [1924, 0]
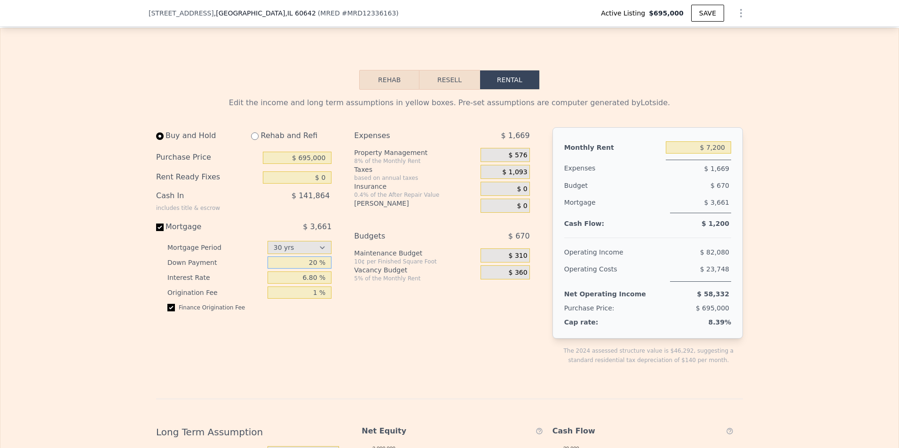
drag, startPoint x: 294, startPoint y: 203, endPoint x: 335, endPoint y: 196, distance: 41.8
click at [334, 197] on div "Buy and Hold Rehab and Refi Purchase Price $ 695,000 Rent Ready Fixes $ 0 Cash …" at bounding box center [247, 253] width 183 height 253
type input "1 %"
click at [168, 304] on input "checkbox" at bounding box center [171, 308] width 8 height 8
checkbox input "false"
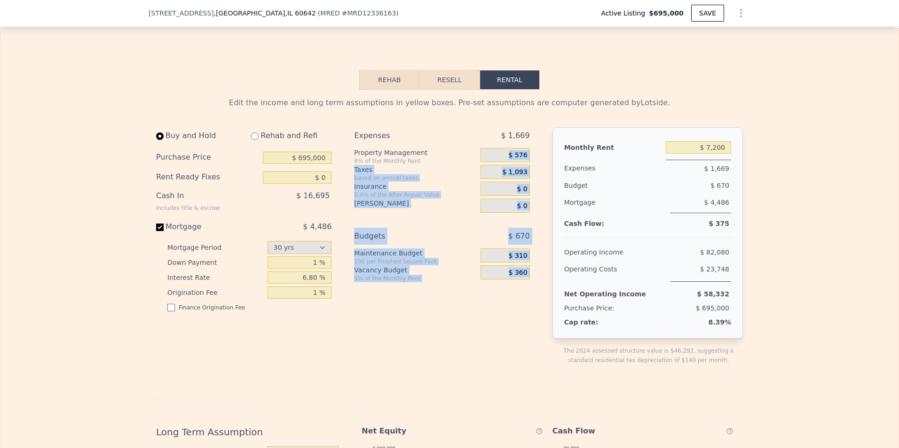
drag, startPoint x: 502, startPoint y: 100, endPoint x: 570, endPoint y: 91, distance: 69.2
click at [570, 127] on div "Buy and Hold Rehab and Refi Purchase Price $ 695,000 Rent Ready Fixes $ 0 Cash …" at bounding box center [449, 253] width 587 height 253
drag, startPoint x: 570, startPoint y: 91, endPoint x: 480, endPoint y: 106, distance: 91.1
click at [480, 148] on div "$ 576" at bounding box center [504, 156] width 49 height 17
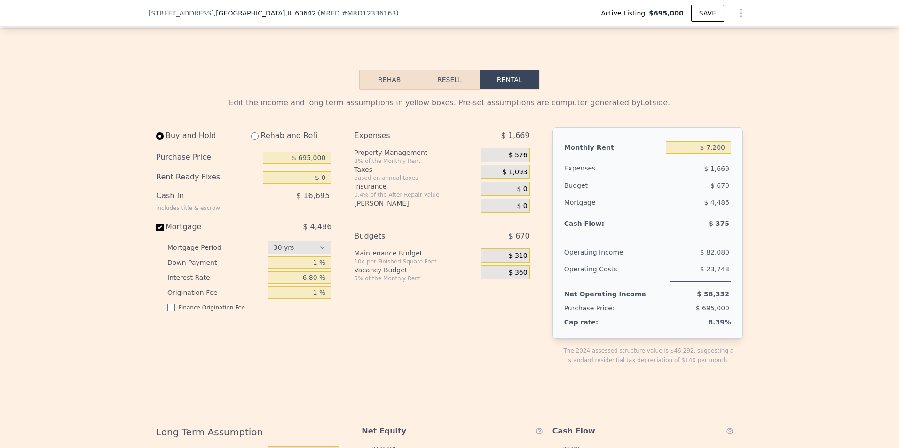
click at [498, 148] on div "$ 576" at bounding box center [504, 155] width 49 height 14
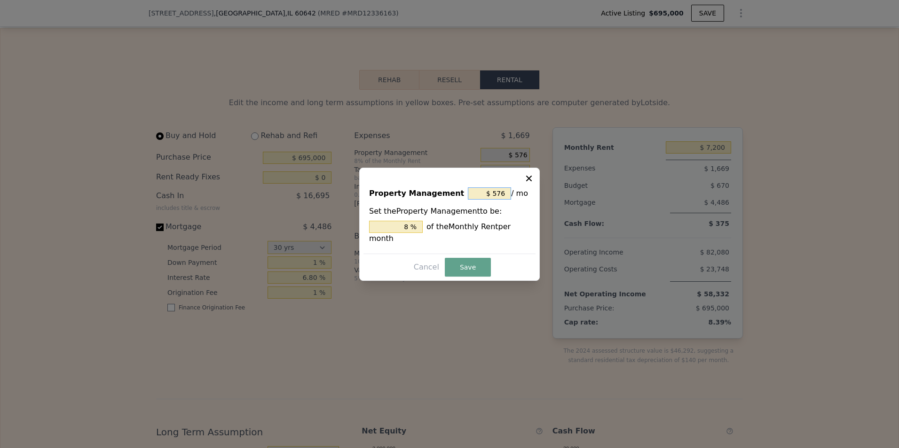
drag, startPoint x: 479, startPoint y: 202, endPoint x: 538, endPoint y: 183, distance: 61.7
click at [538, 183] on div "Property Management $ 576 / mo Set the Property Management to be: 8 % of the Mo…" at bounding box center [449, 224] width 181 height 113
type input "$ 0"
type input "0 %"
type input "$ 0"
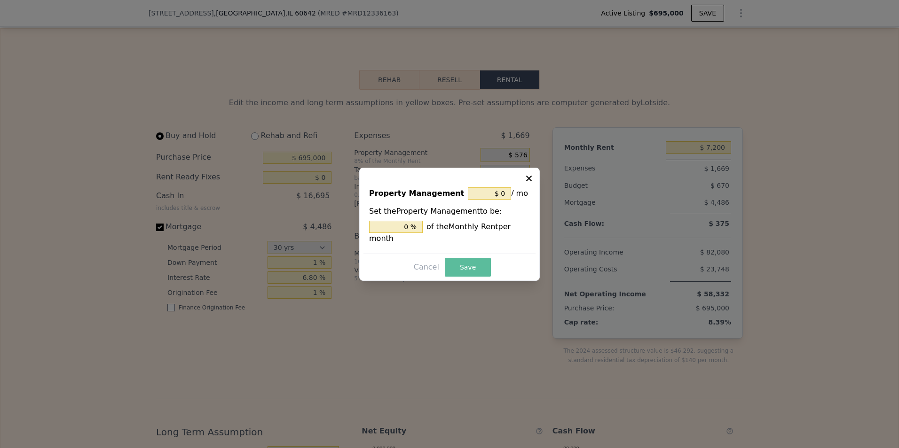
click at [467, 266] on button "Save" at bounding box center [468, 267] width 46 height 19
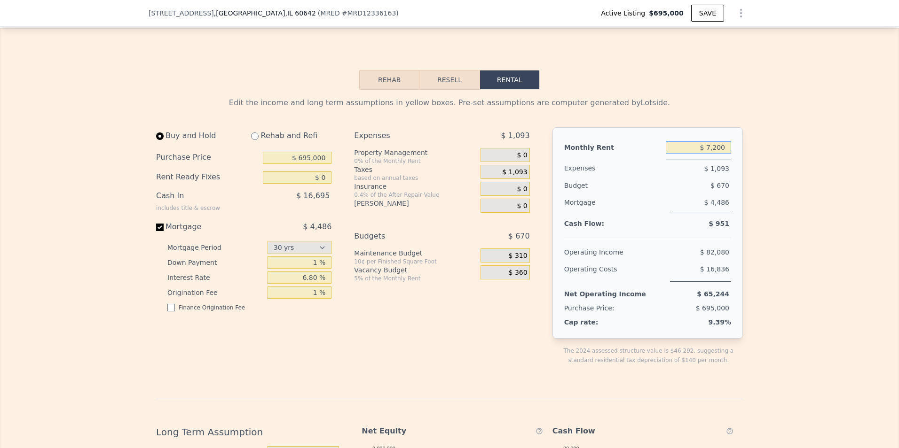
click at [709, 141] on input "$ 7,200" at bounding box center [698, 147] width 65 height 12
type input "$ 2,000"
checkbox input "true"
type input "$ 7,200"
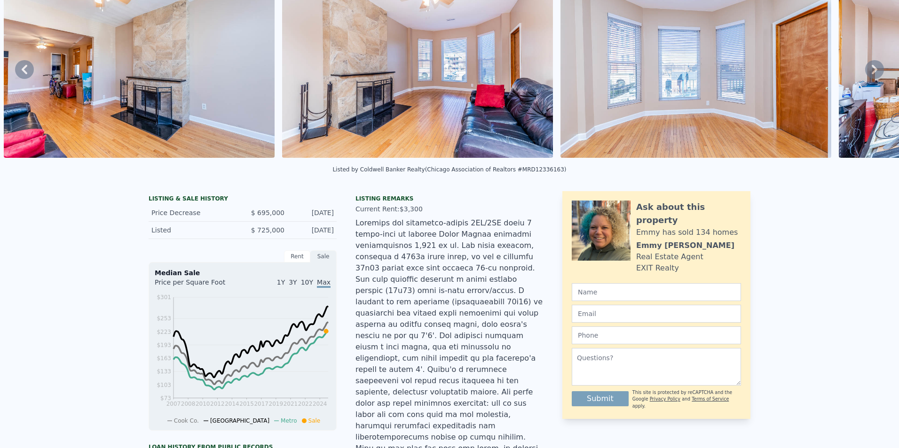
scroll to position [0, 0]
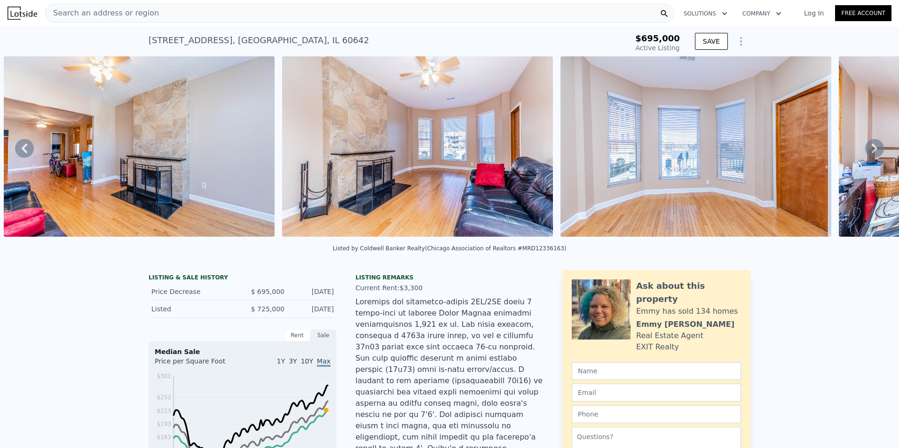
click at [99, 11] on span "Search an address or region" at bounding box center [102, 13] width 113 height 11
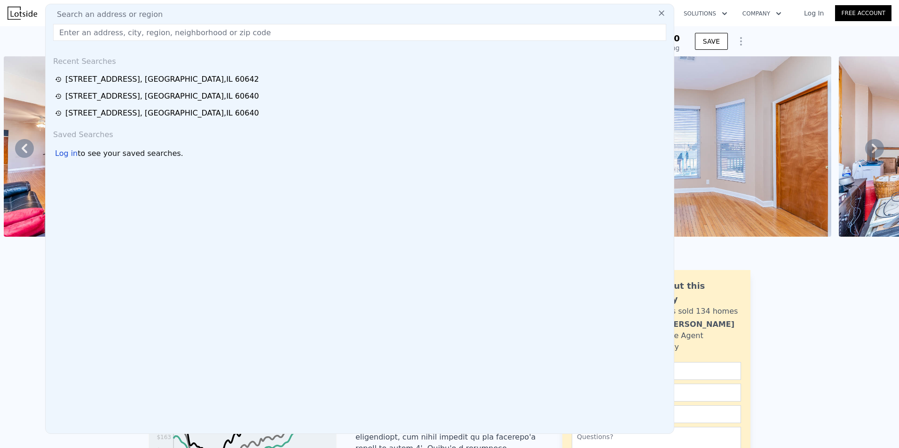
drag, startPoint x: 100, startPoint y: 11, endPoint x: 83, endPoint y: 29, distance: 24.3
paste input "1507 W Erie St, Chicago, IL 60642"
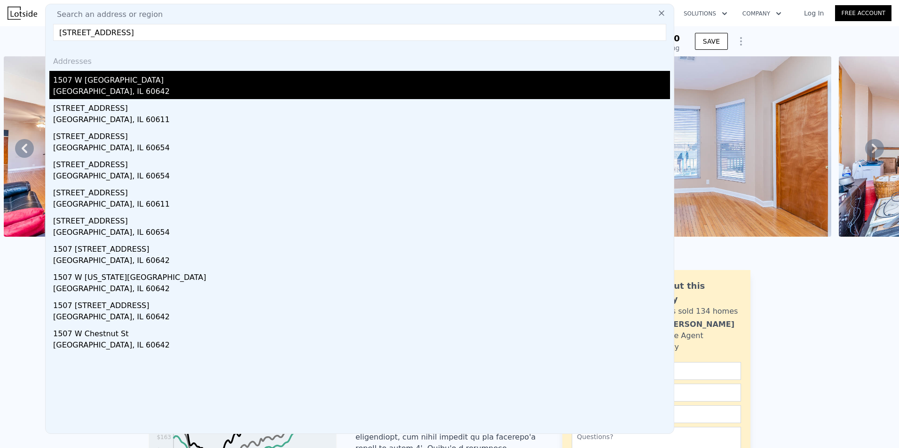
type input "1507 W Erie St, Chicago, IL 60642"
click at [132, 88] on div "Chicago, IL 60642" at bounding box center [361, 92] width 617 height 13
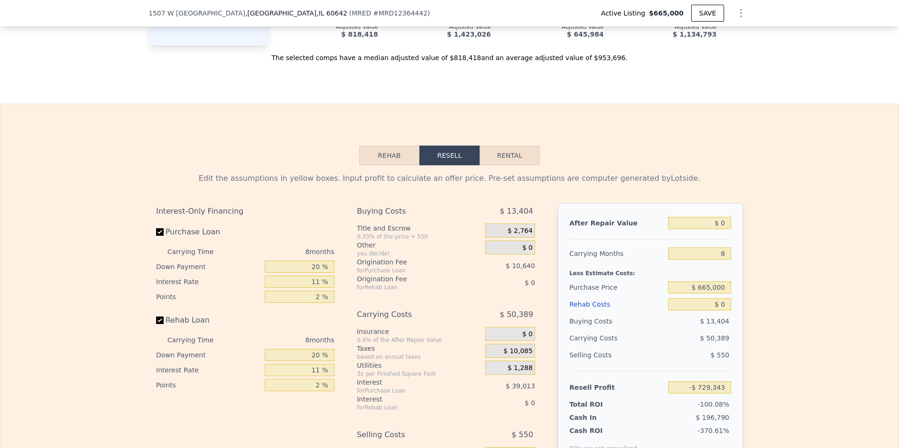
scroll to position [1645, 0]
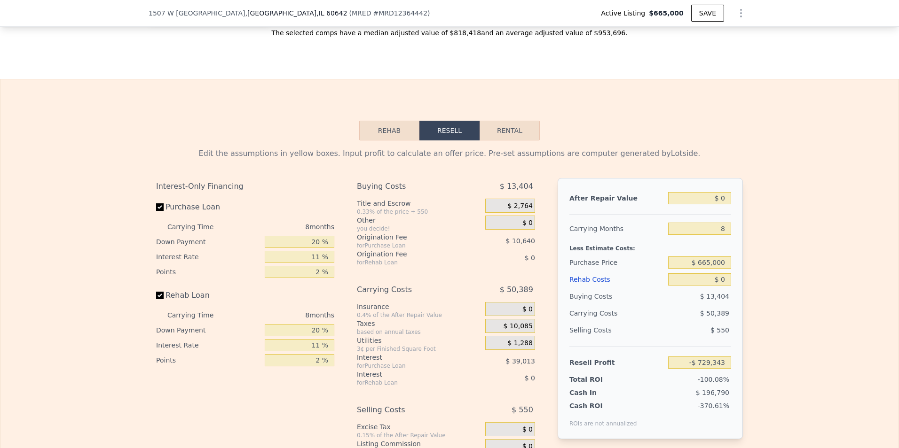
click at [510, 121] on button "Rental" at bounding box center [509, 131] width 60 height 20
select select "30"
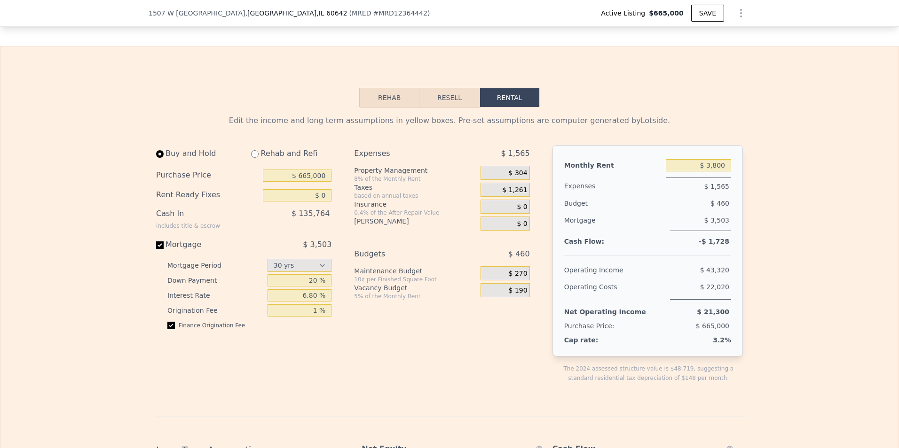
scroll to position [1692, 0]
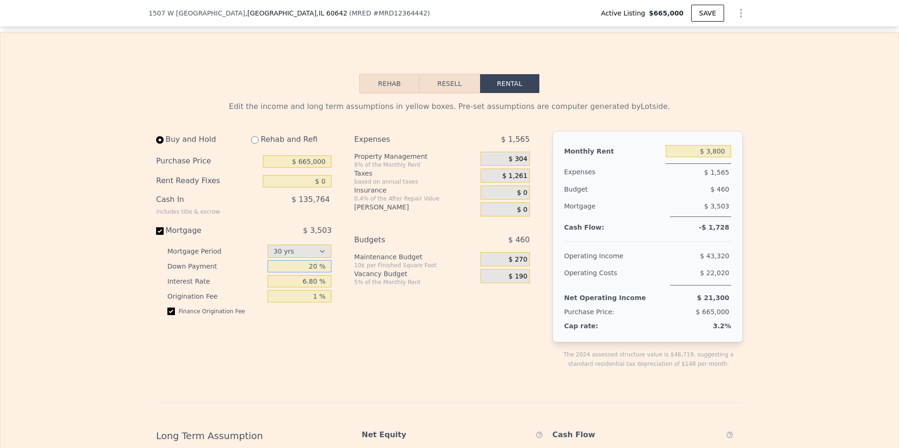
drag, startPoint x: 291, startPoint y: 252, endPoint x: 408, endPoint y: 257, distance: 117.6
click at [404, 256] on div "Buy and Hold Rehab and Refi Purchase Price $ 665,000 Rent Ready Fixes $ 0 Cash …" at bounding box center [346, 257] width 381 height 253
type input "1 %"
click at [167, 308] on div "Finance Origination Fee" at bounding box center [249, 315] width 164 height 15
click at [159, 292] on div "Mortgage Period 15 yrs 30 yrs Down Payment 1 % Interest Rate 6.80 % Origination…" at bounding box center [243, 283] width 175 height 79
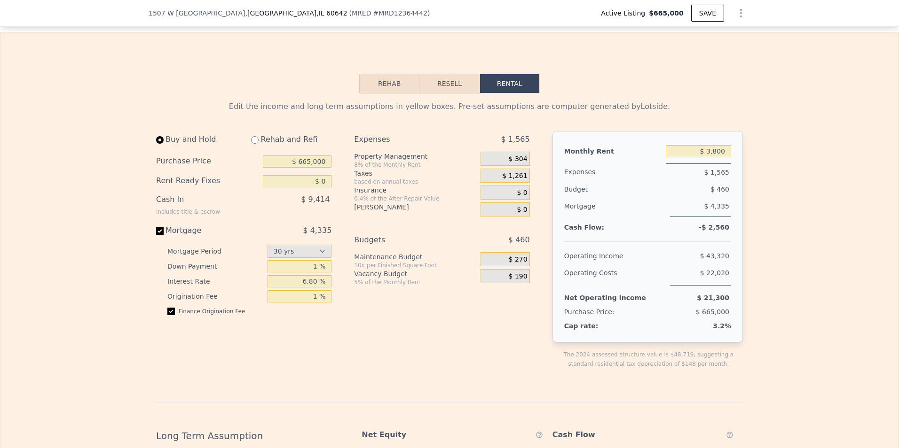
click at [162, 291] on div "Mortgage Period 15 yrs 30 yrs Down Payment 1 % Interest Rate 6.80 % Origination…" at bounding box center [243, 283] width 175 height 79
click at [167, 308] on input "checkbox" at bounding box center [171, 312] width 8 height 8
checkbox input "false"
click at [519, 131] on div "Expenses $ 1,565" at bounding box center [441, 141] width 175 height 21
click at [509, 155] on span "$ 304" at bounding box center [518, 159] width 19 height 8
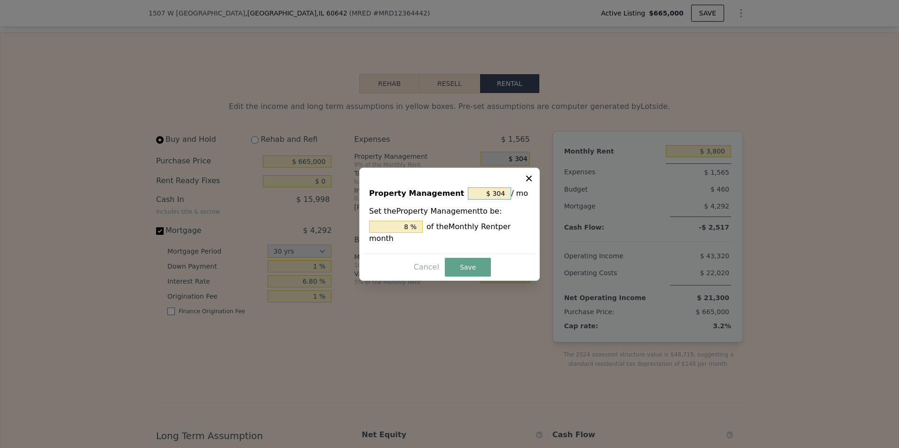
drag, startPoint x: 487, startPoint y: 198, endPoint x: 566, endPoint y: 187, distance: 79.7
click at [558, 187] on div "​ Property Management $ 304 / mo Set the Property Management to be: 8 % of the …" at bounding box center [449, 224] width 899 height 448
type input "$ 0"
type input "0 %"
type input "$ 0"
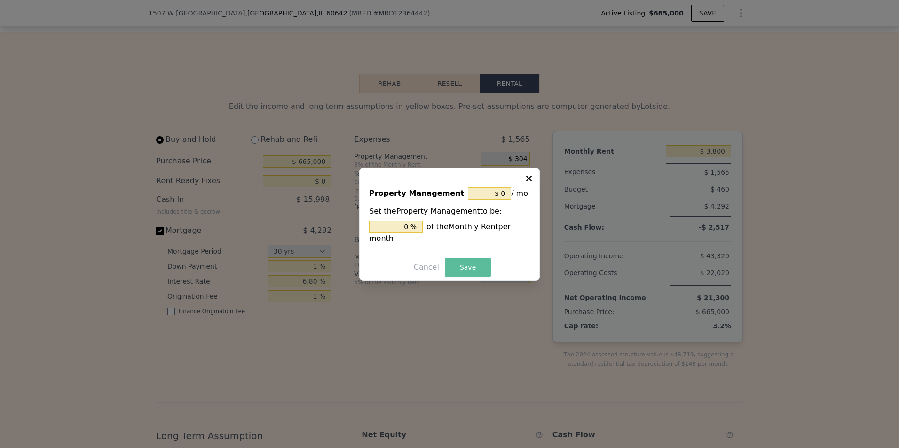
click at [468, 264] on button "Save" at bounding box center [468, 267] width 46 height 19
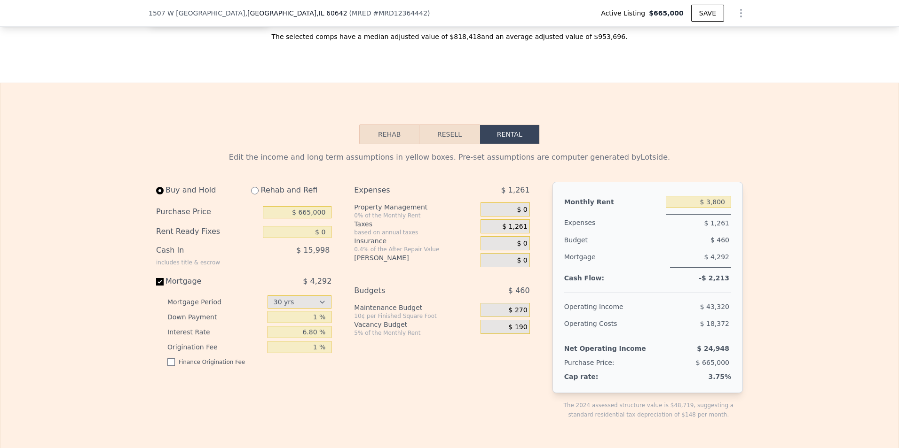
scroll to position [1642, 0]
click at [486, 236] on div "$ 0" at bounding box center [504, 243] width 49 height 14
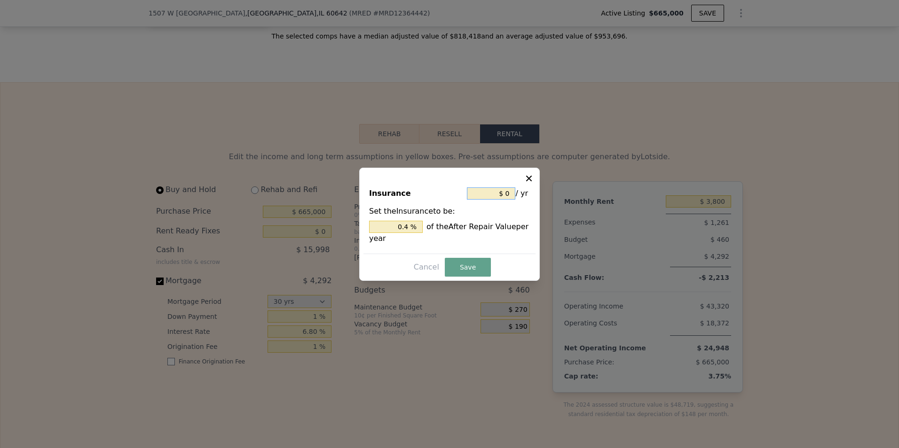
drag, startPoint x: 491, startPoint y: 193, endPoint x: 542, endPoint y: 181, distance: 51.5
click at [542, 181] on div "​ Insurance $ 0 / yr Set the Insurance to be: 0.4 % of the After Repair Value p…" at bounding box center [449, 224] width 899 height 448
type input "$ 3"
type input "$ 3,000"
click at [462, 265] on button "Save" at bounding box center [468, 267] width 46 height 19
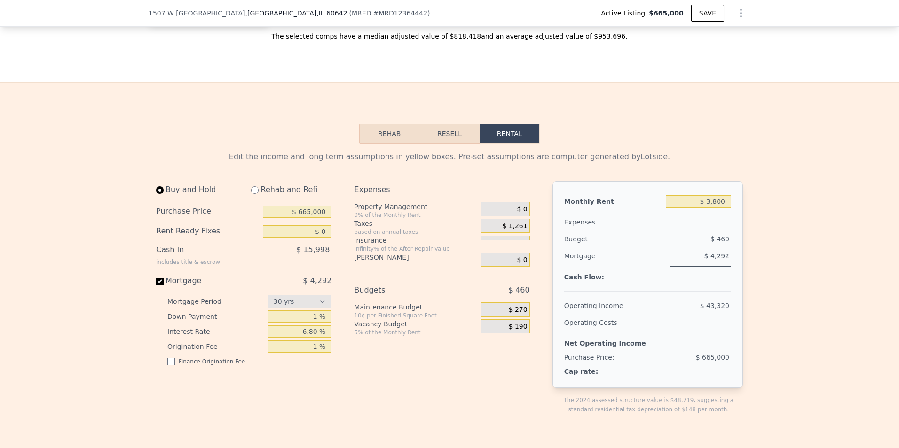
click at [379, 245] on div "Infinity% of the After Repair Value" at bounding box center [415, 249] width 123 height 8
click at [369, 236] on div "Insurance" at bounding box center [415, 240] width 123 height 9
click at [515, 219] on div "$ 1,261" at bounding box center [504, 227] width 49 height 17
click at [515, 236] on div at bounding box center [504, 238] width 49 height 5
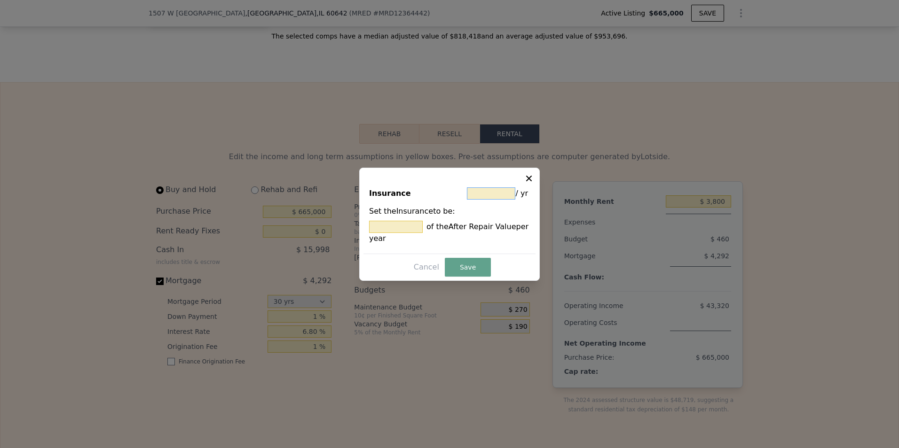
drag, startPoint x: 515, startPoint y: 218, endPoint x: 495, endPoint y: 199, distance: 28.0
click at [495, 199] on input "text" at bounding box center [491, 194] width 48 height 12
click at [411, 229] on input "text" at bounding box center [396, 227] width 54 height 12
type input "$ 0"
type input "1 %"
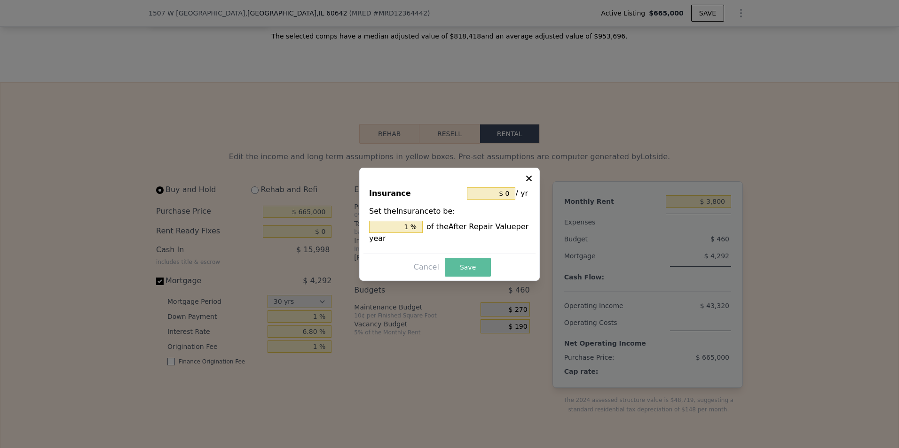
click at [461, 267] on button "Save" at bounding box center [468, 267] width 46 height 19
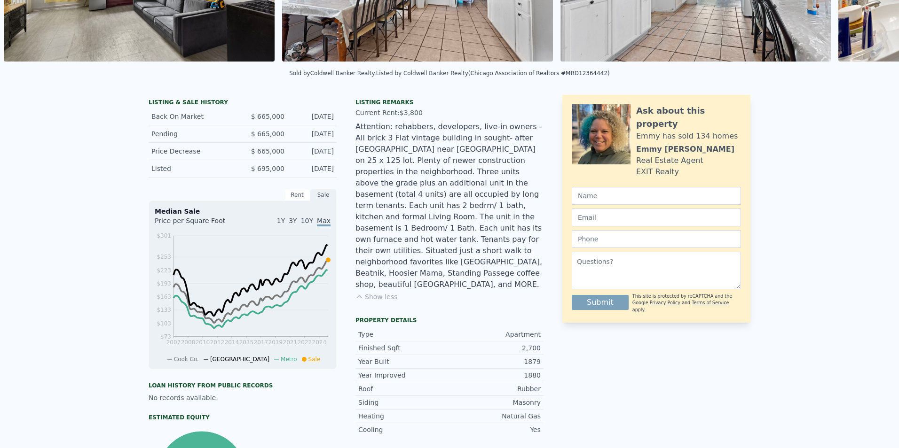
scroll to position [0, 0]
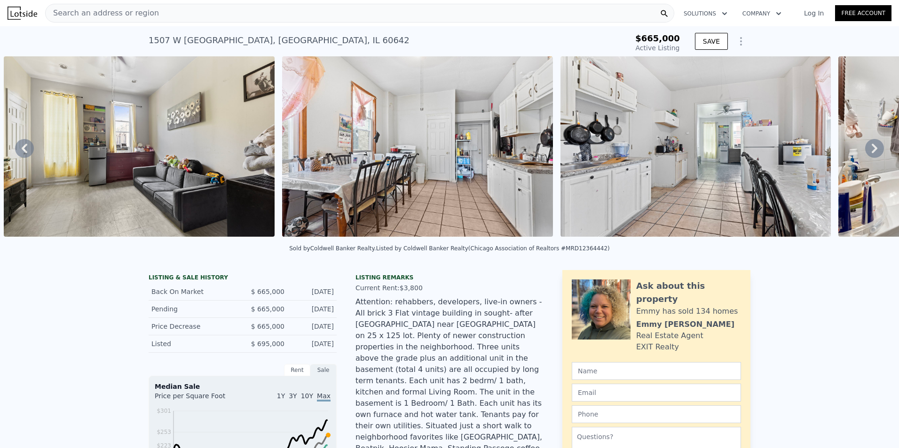
click at [131, 183] on img at bounding box center [139, 146] width 271 height 181
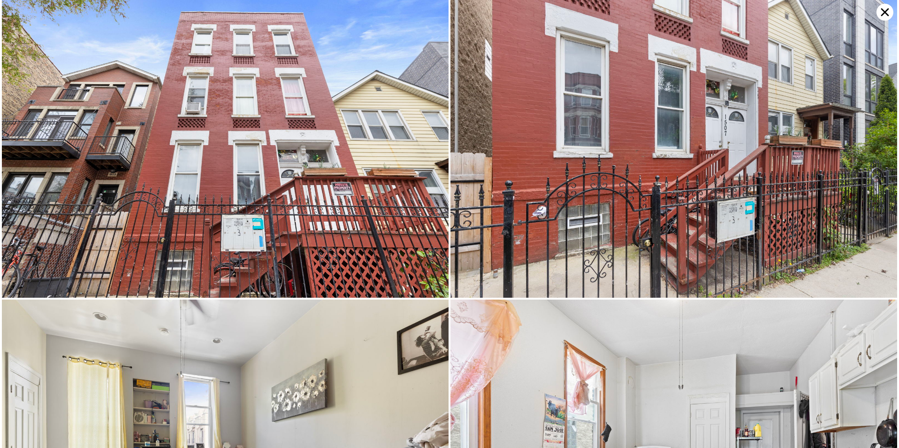
click at [204, 222] on img at bounding box center [225, 149] width 447 height 298
click at [500, 241] on img at bounding box center [673, 149] width 447 height 298
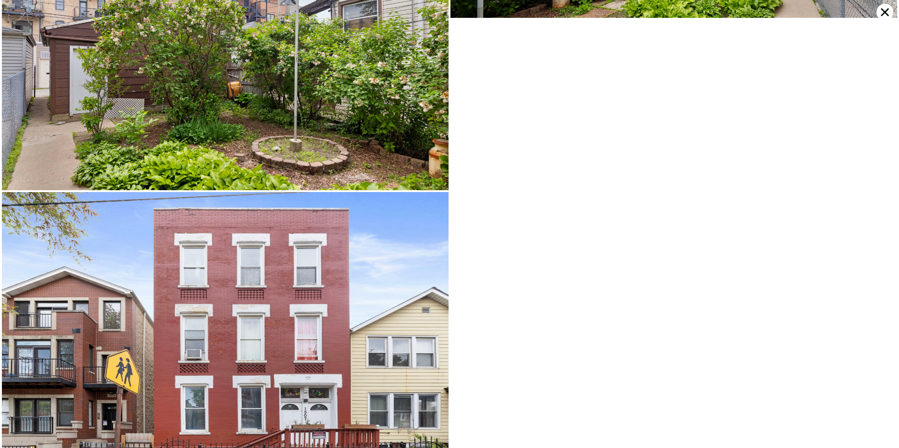
scroll to position [2651, 0]
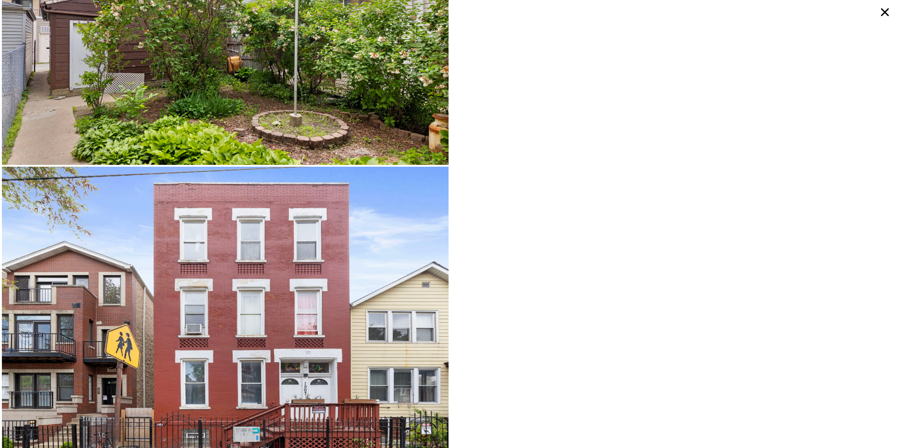
click at [891, 6] on div at bounding box center [449, 224] width 899 height 448
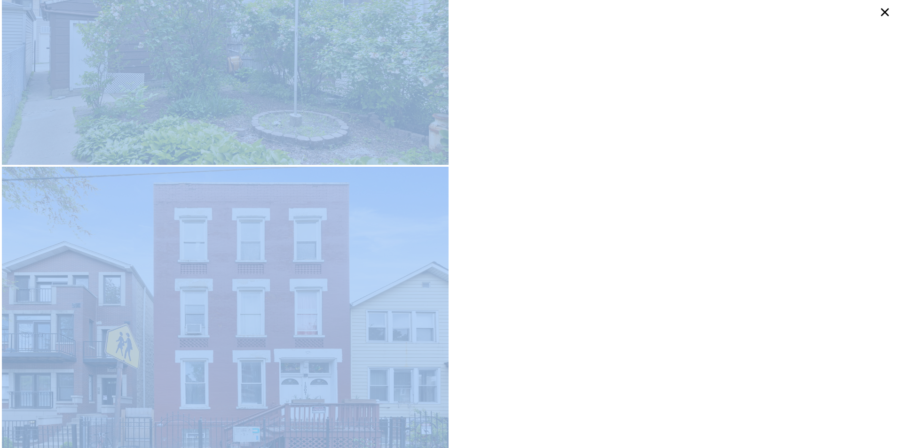
scroll to position [0, 0]
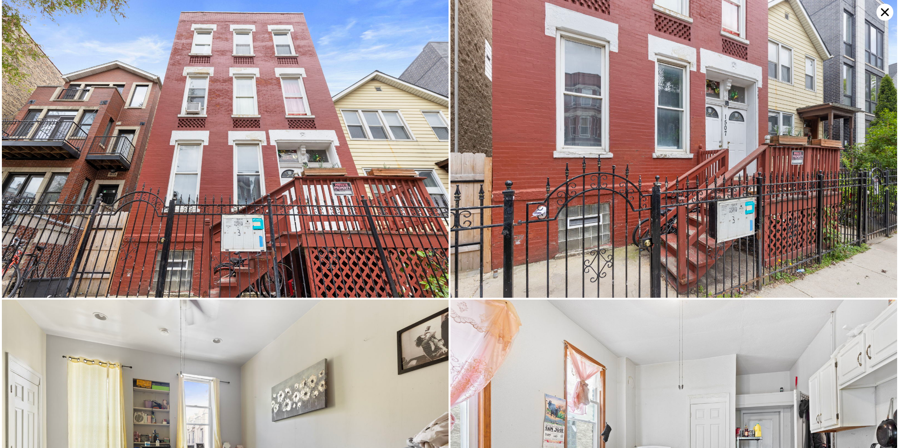
click at [886, 11] on icon at bounding box center [885, 12] width 8 height 8
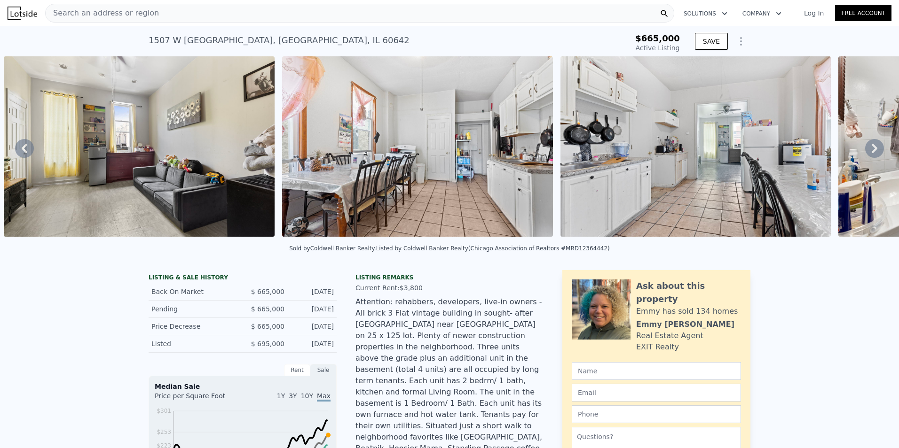
click at [241, 142] on img at bounding box center [139, 146] width 271 height 181
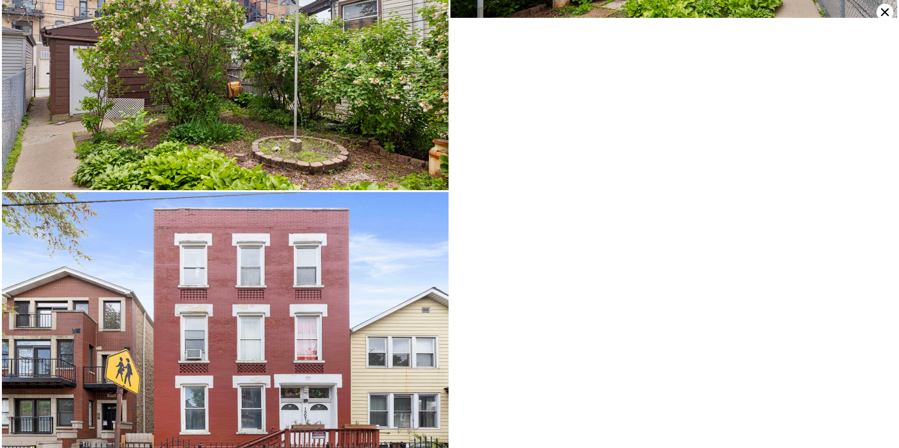
scroll to position [2651, 0]
